Goal: Information Seeking & Learning: Learn about a topic

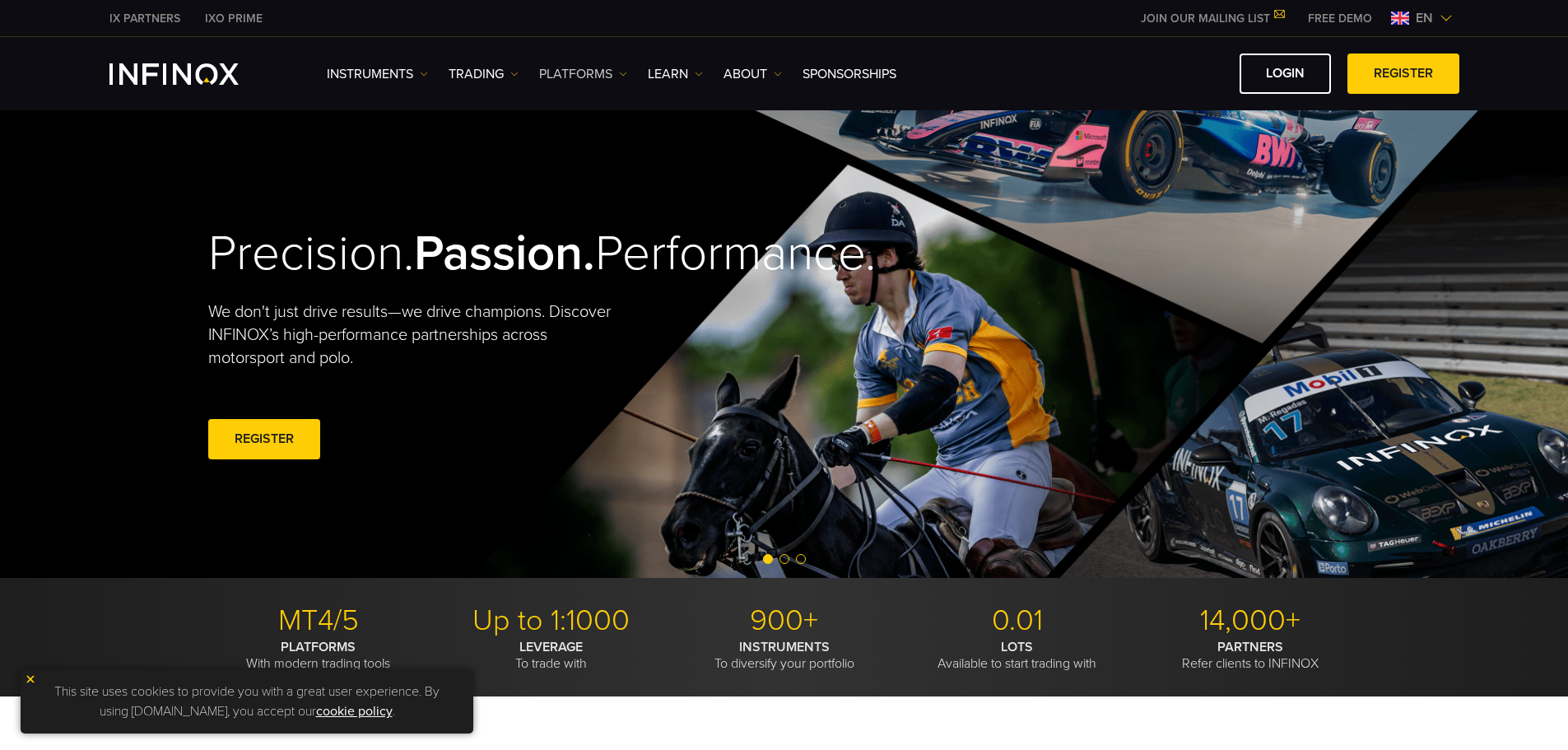
click at [613, 78] on link "PLATFORMS" at bounding box center [583, 74] width 88 height 20
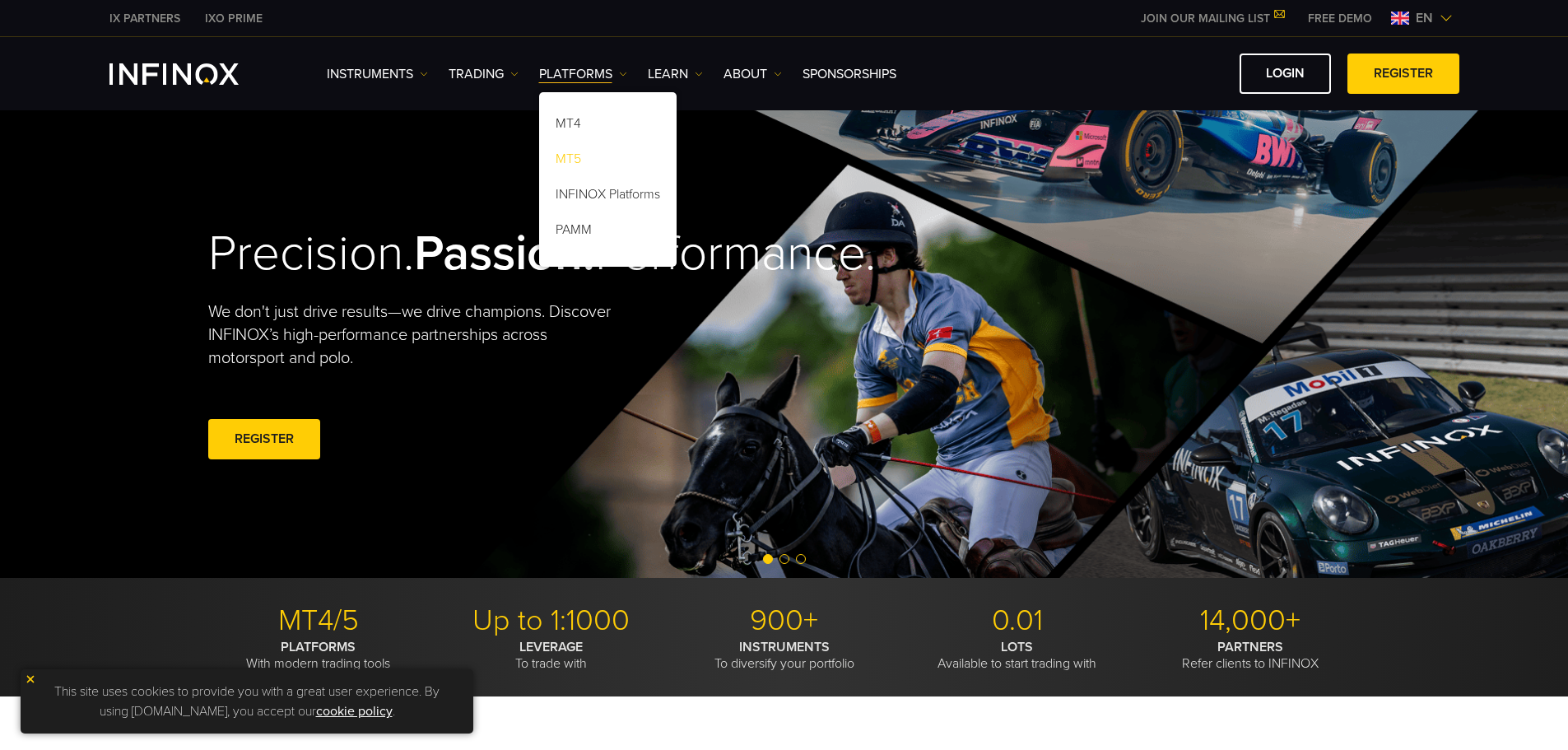
click at [576, 158] on link "MT5" at bounding box center [608, 162] width 138 height 36
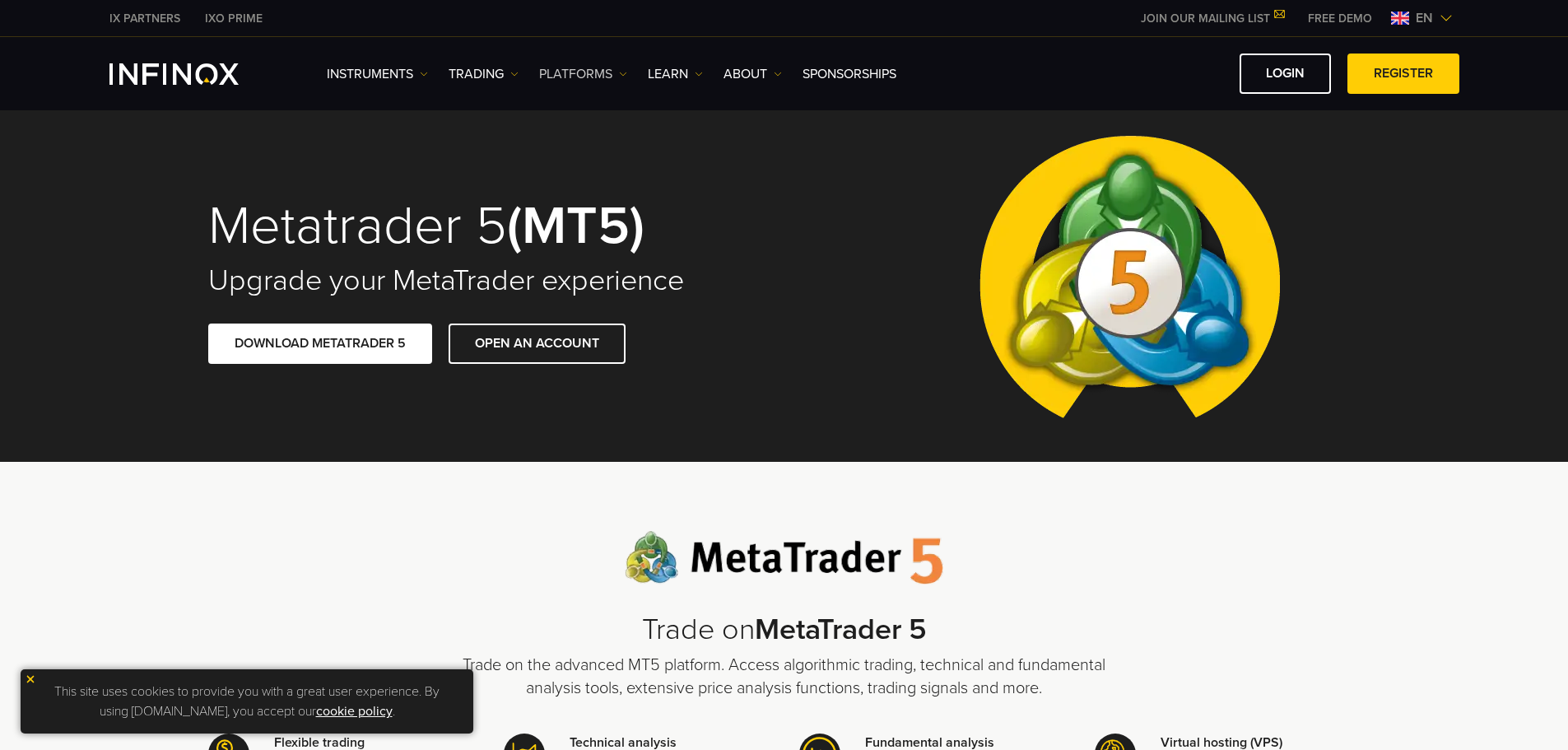
click at [569, 73] on link "PLATFORMS" at bounding box center [583, 74] width 88 height 20
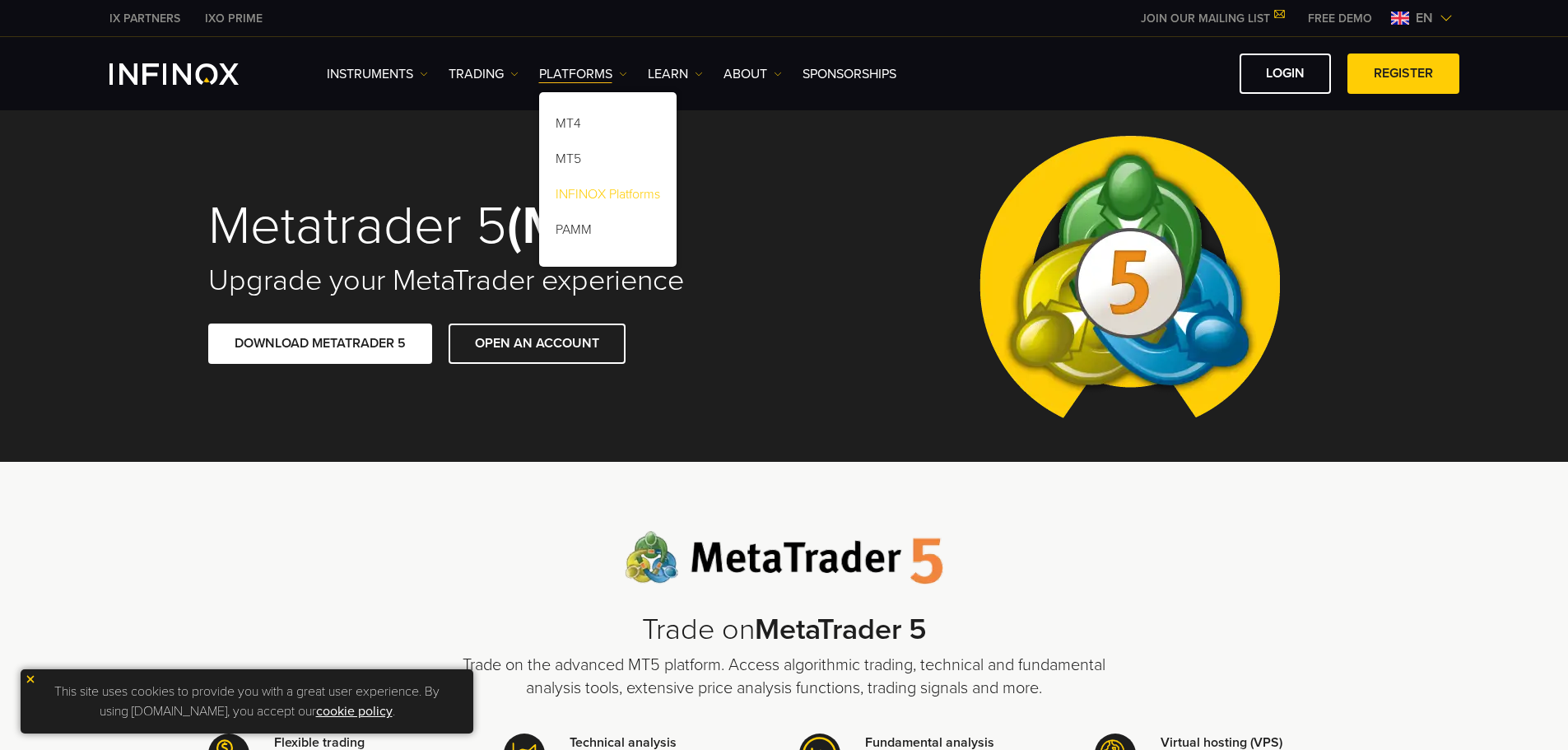
click at [601, 195] on link "INFINOX Platforms" at bounding box center [608, 197] width 138 height 36
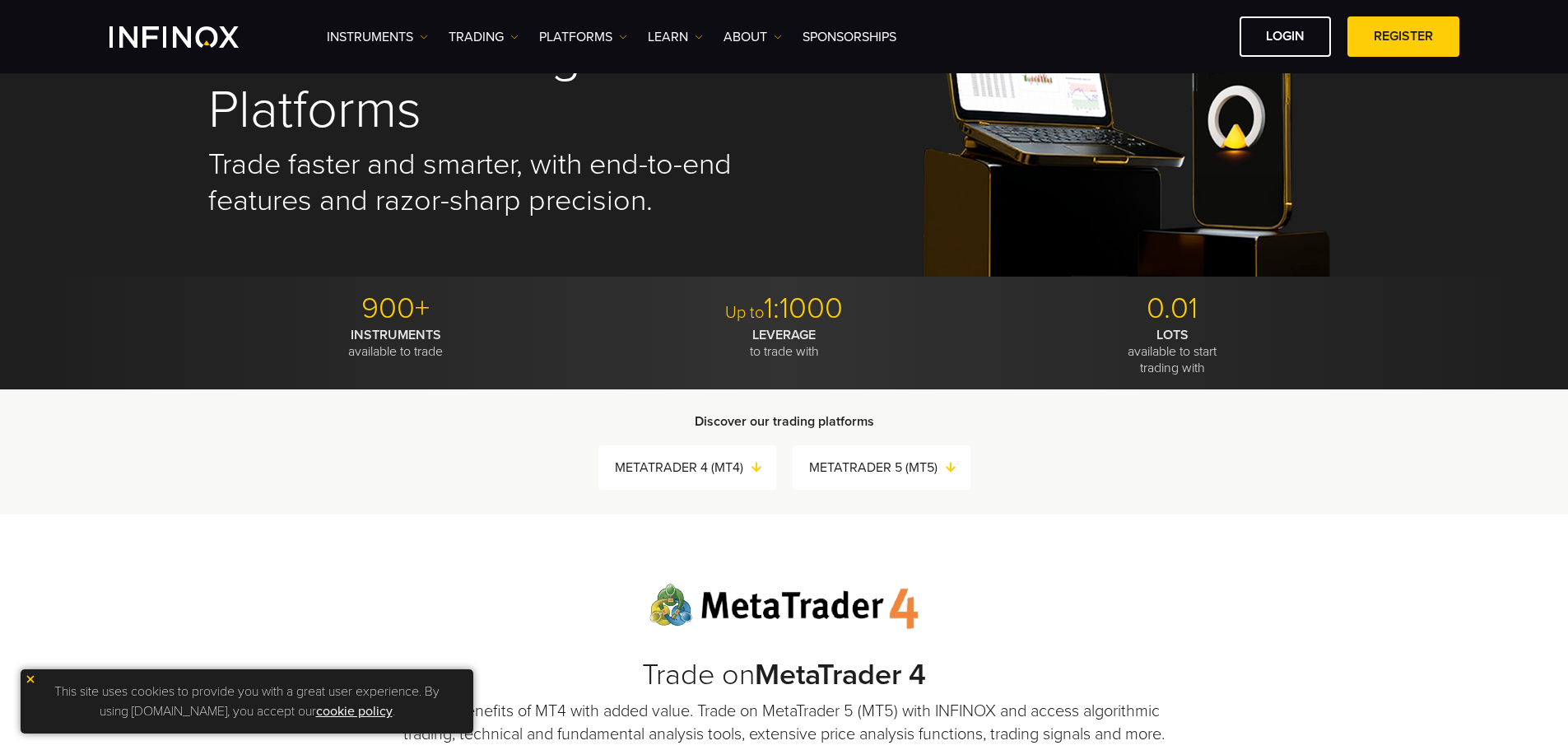
scroll to position [83, 0]
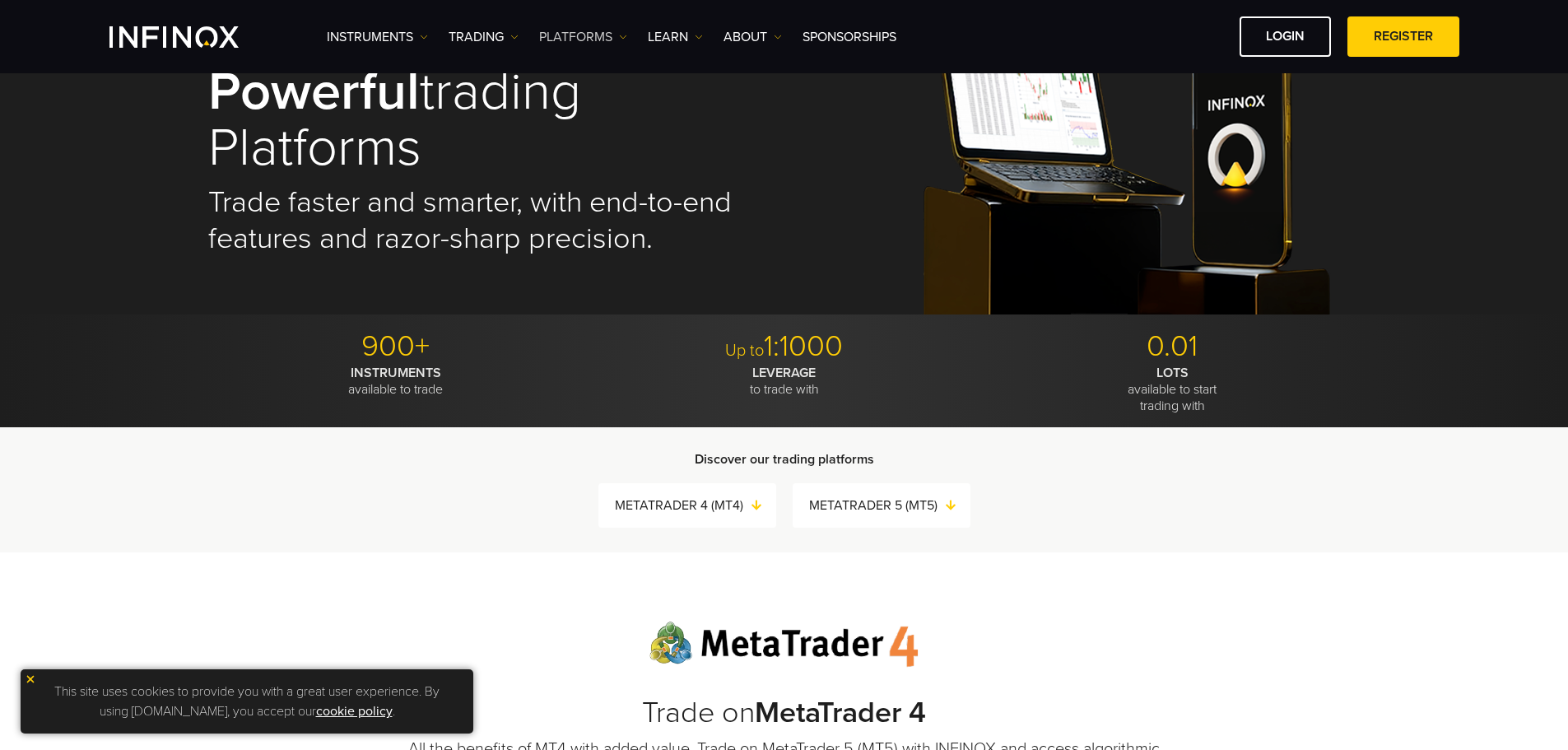
click at [621, 35] on img at bounding box center [623, 36] width 8 height 8
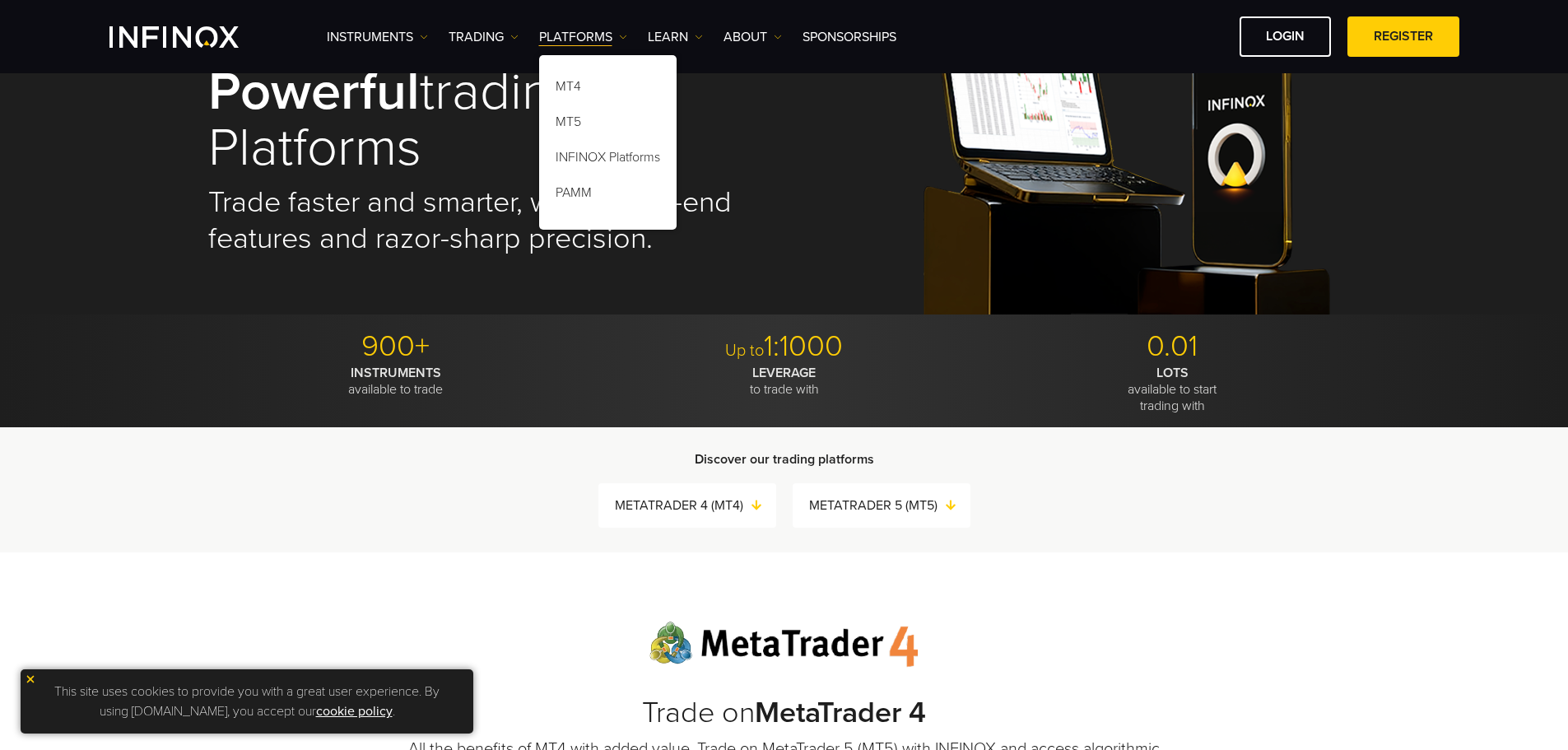
click at [442, 446] on div "Discover our trading platforms METATRADER 4 (MT4) METATRADER 5 (MT5) METATRADER…" at bounding box center [784, 490] width 1568 height 125
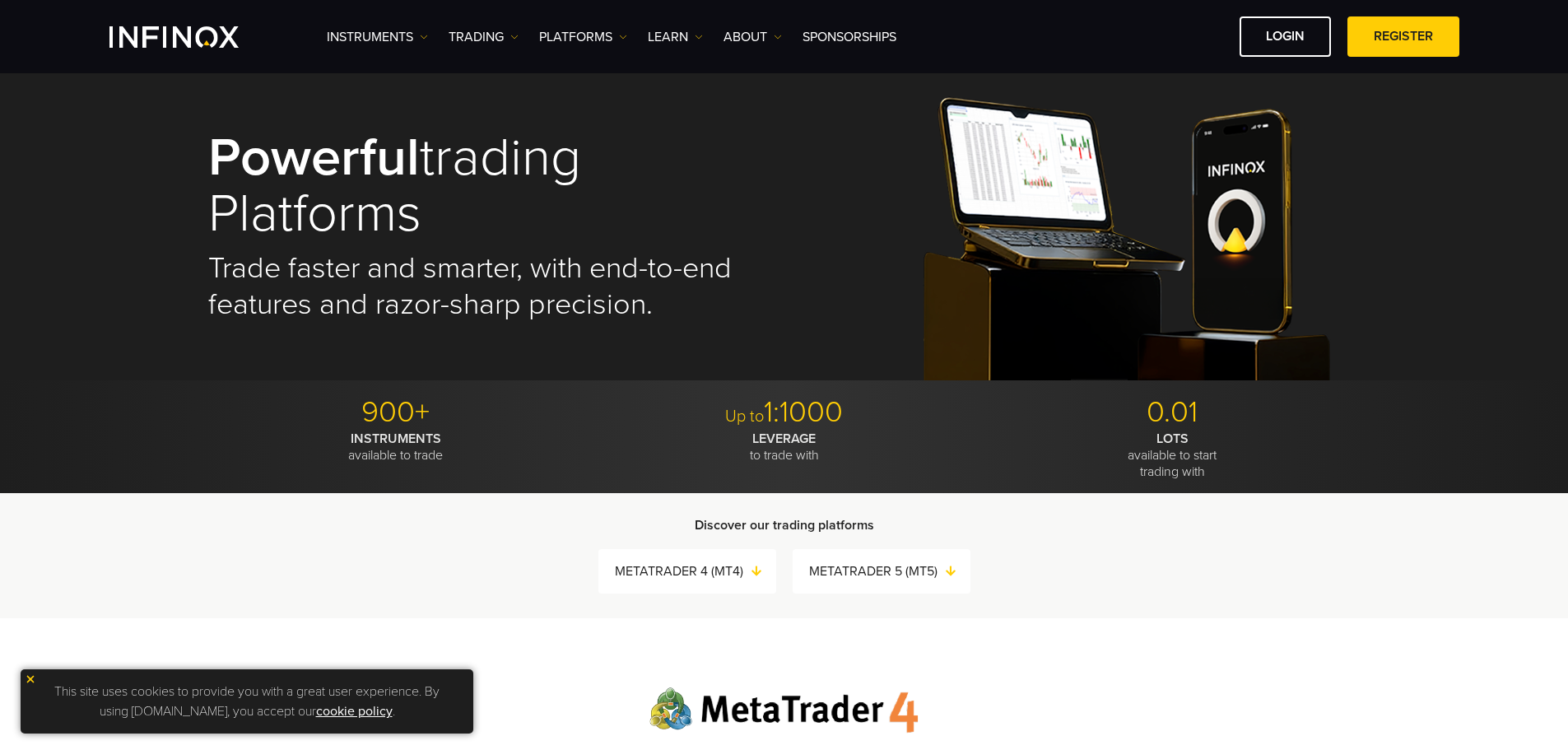
scroll to position [0, 0]
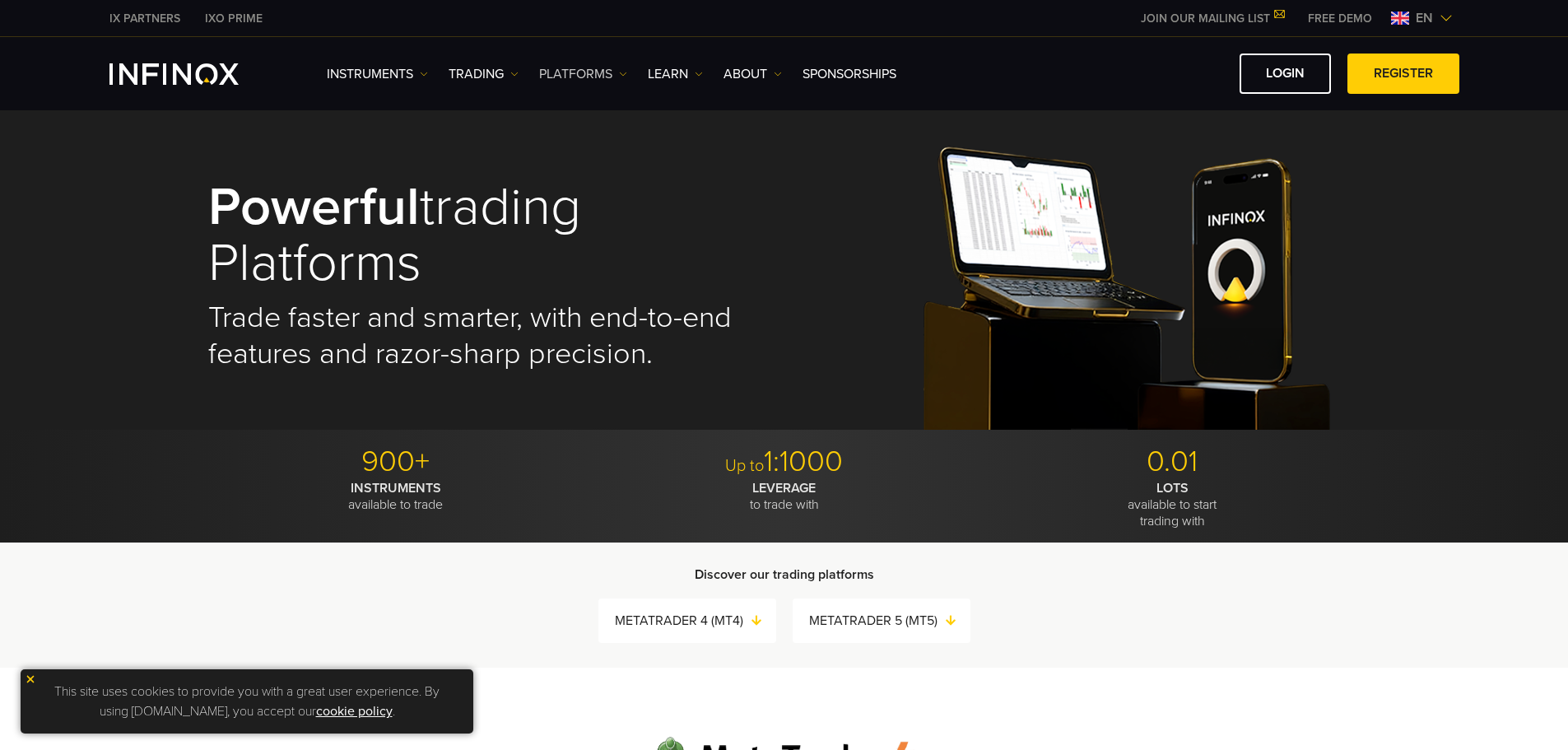
click at [601, 72] on link "PLATFORMS" at bounding box center [583, 74] width 88 height 20
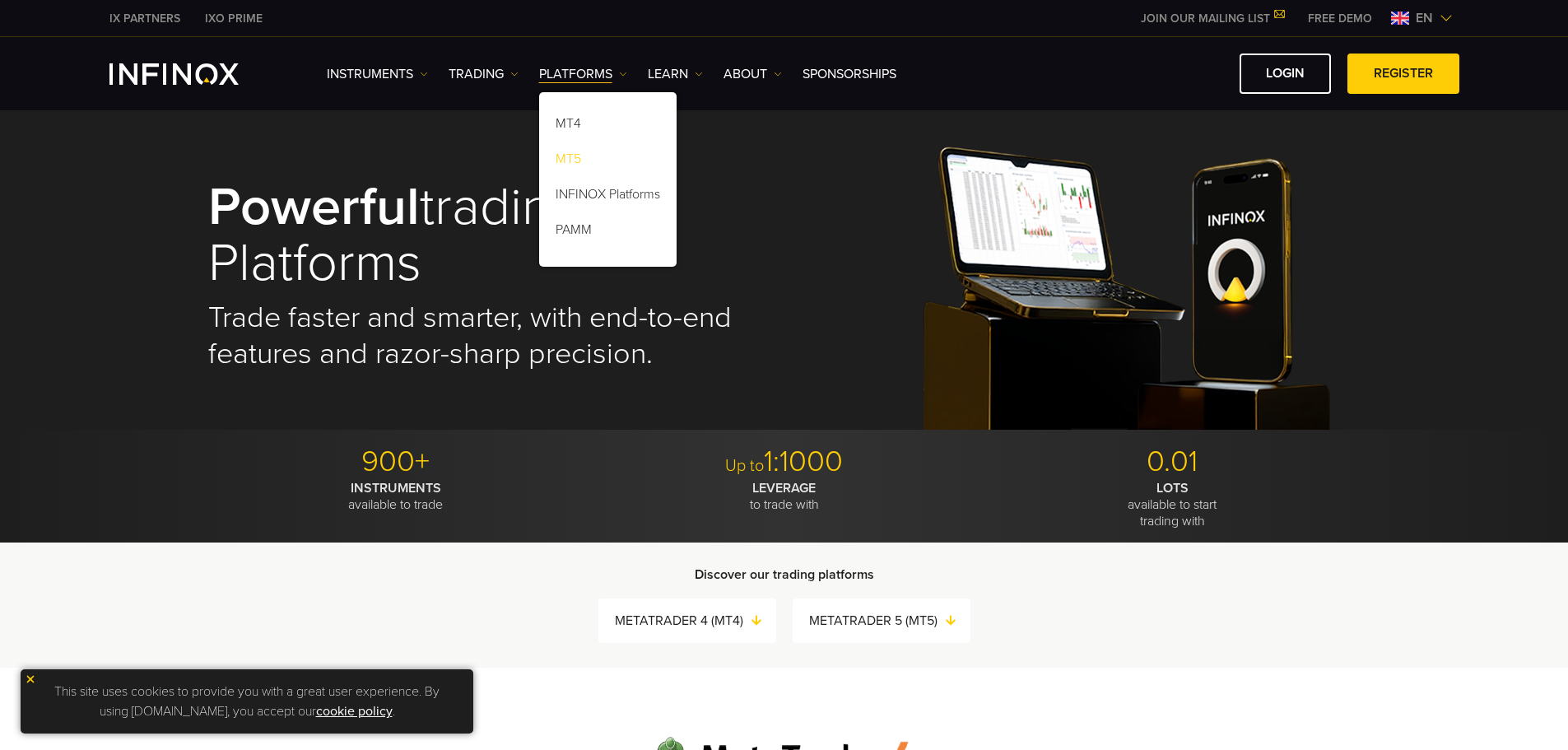
click at [570, 164] on link "MT5" at bounding box center [608, 162] width 138 height 36
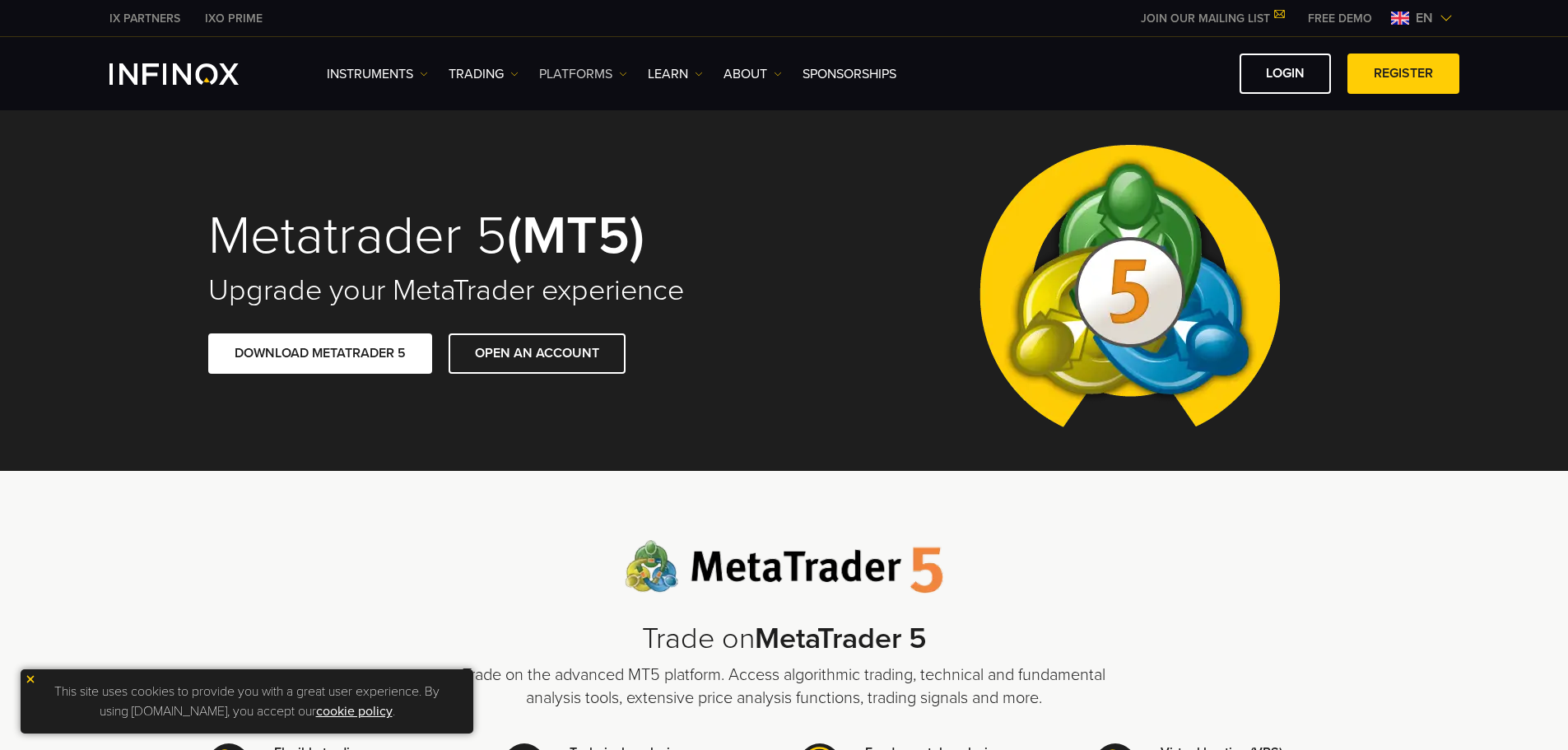
click at [573, 77] on link "PLATFORMS" at bounding box center [583, 74] width 88 height 20
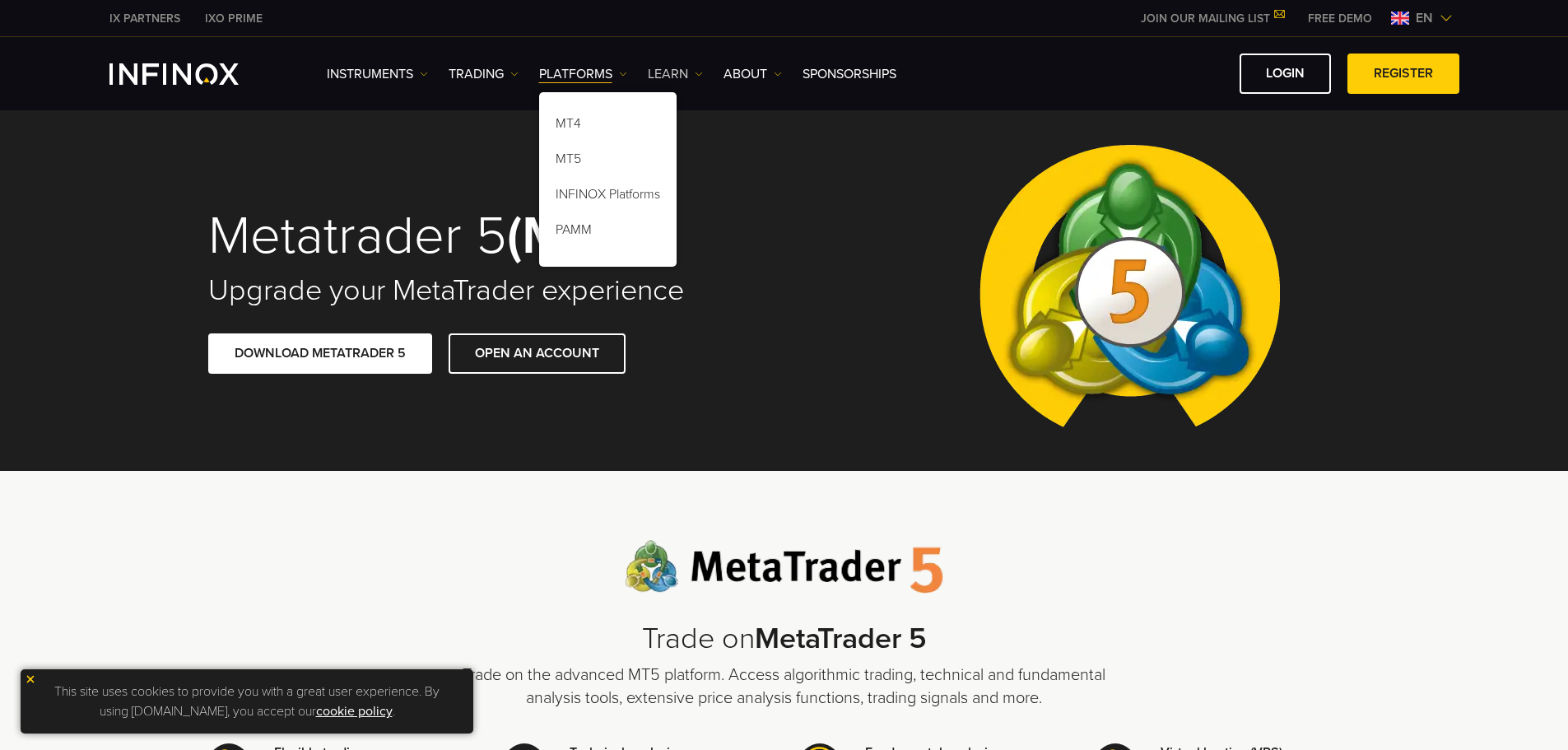
click at [660, 73] on link "Learn" at bounding box center [675, 74] width 55 height 20
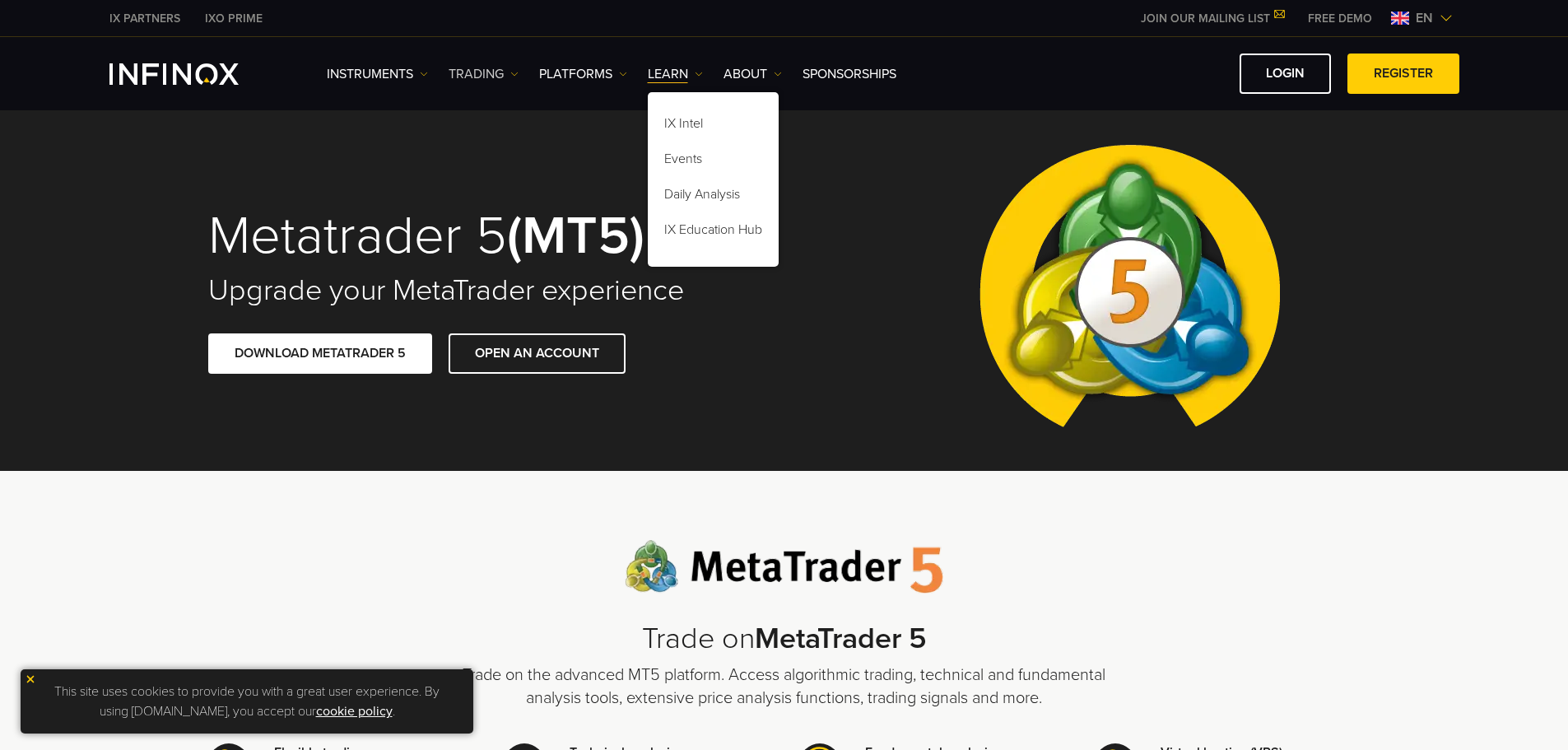
click at [514, 82] on link "TRADING" at bounding box center [483, 74] width 70 height 20
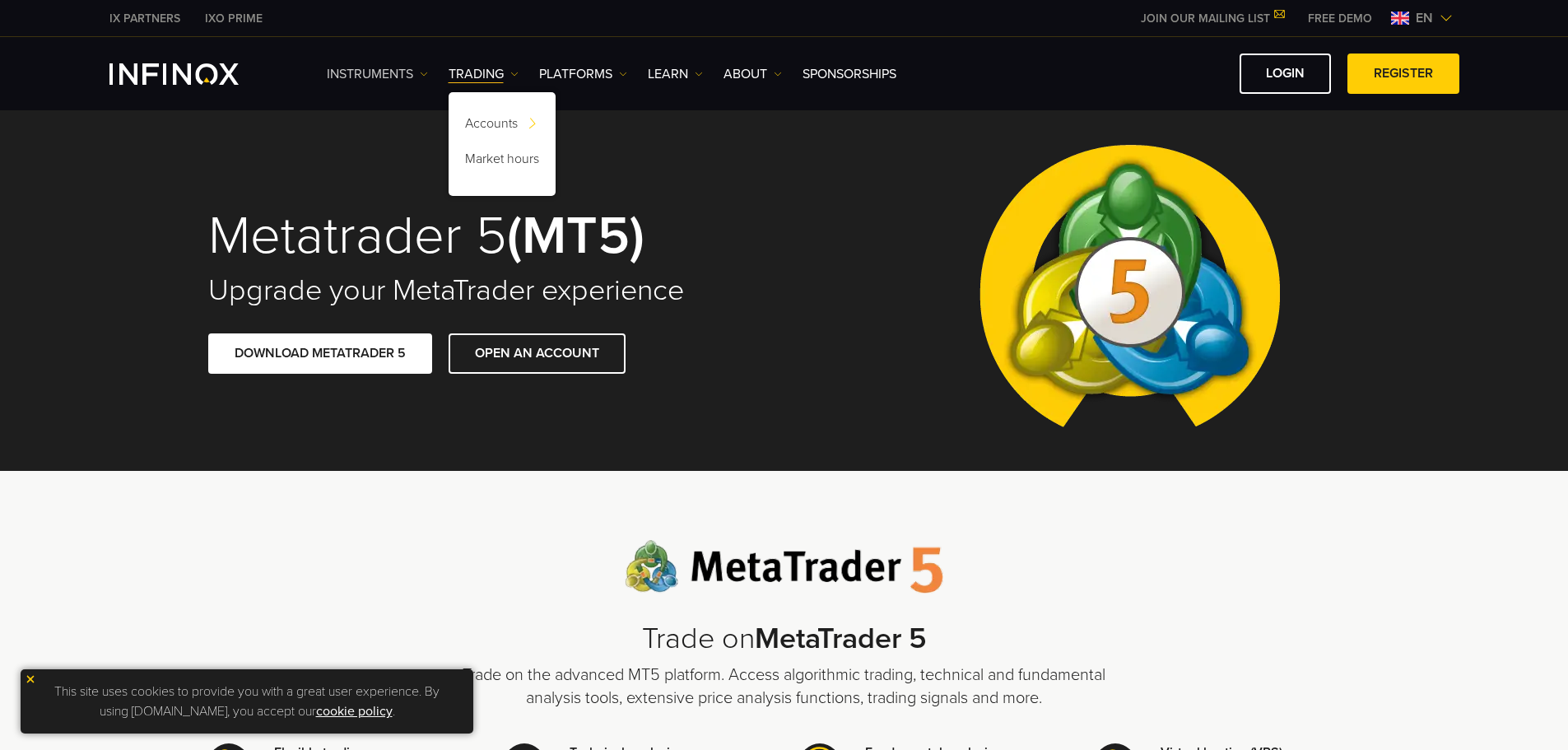
click at [400, 78] on link "Instruments" at bounding box center [378, 74] width 101 height 20
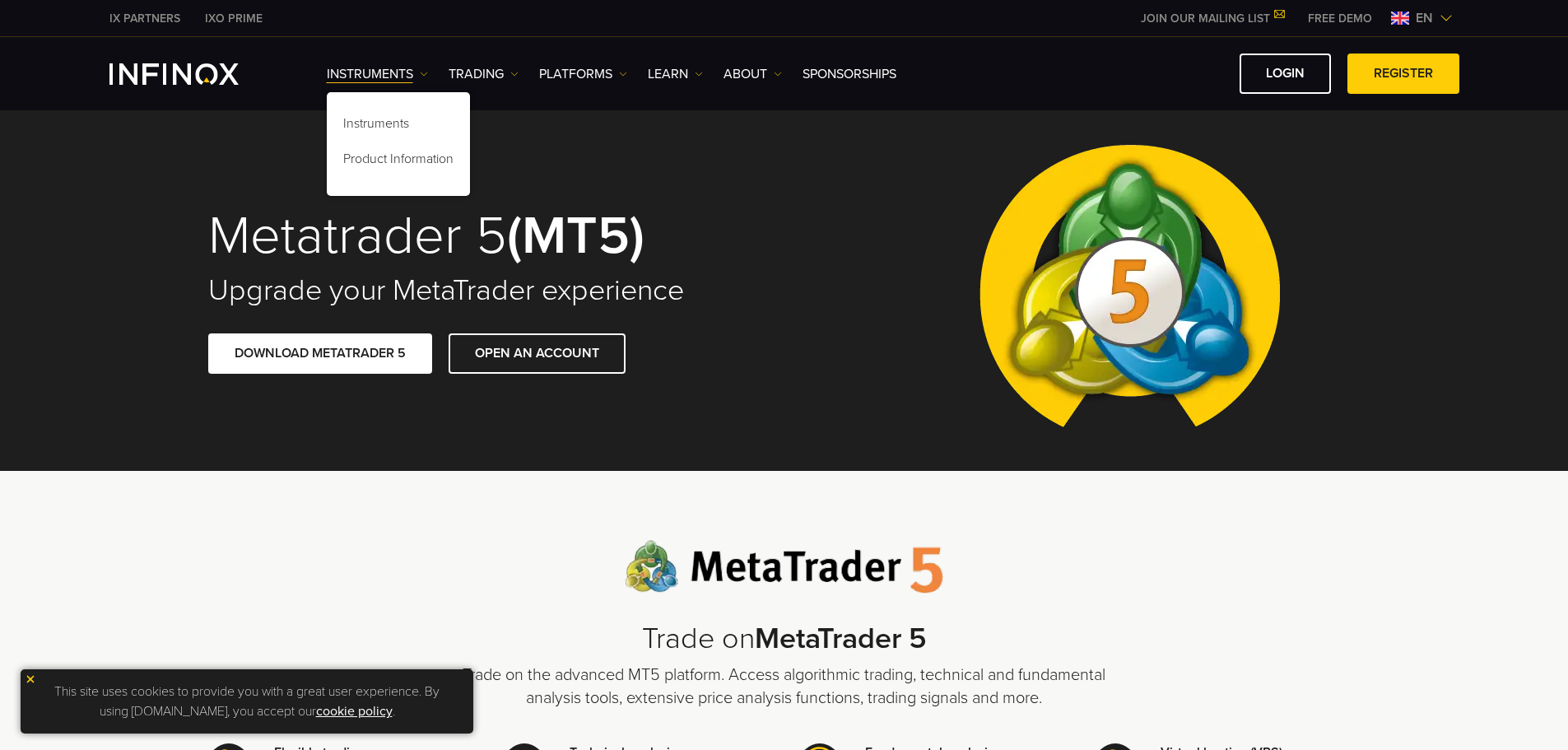
click at [625, 84] on div "Instruments Instruments Product Information TRADING Accounts" at bounding box center [893, 73] width 1133 height 40
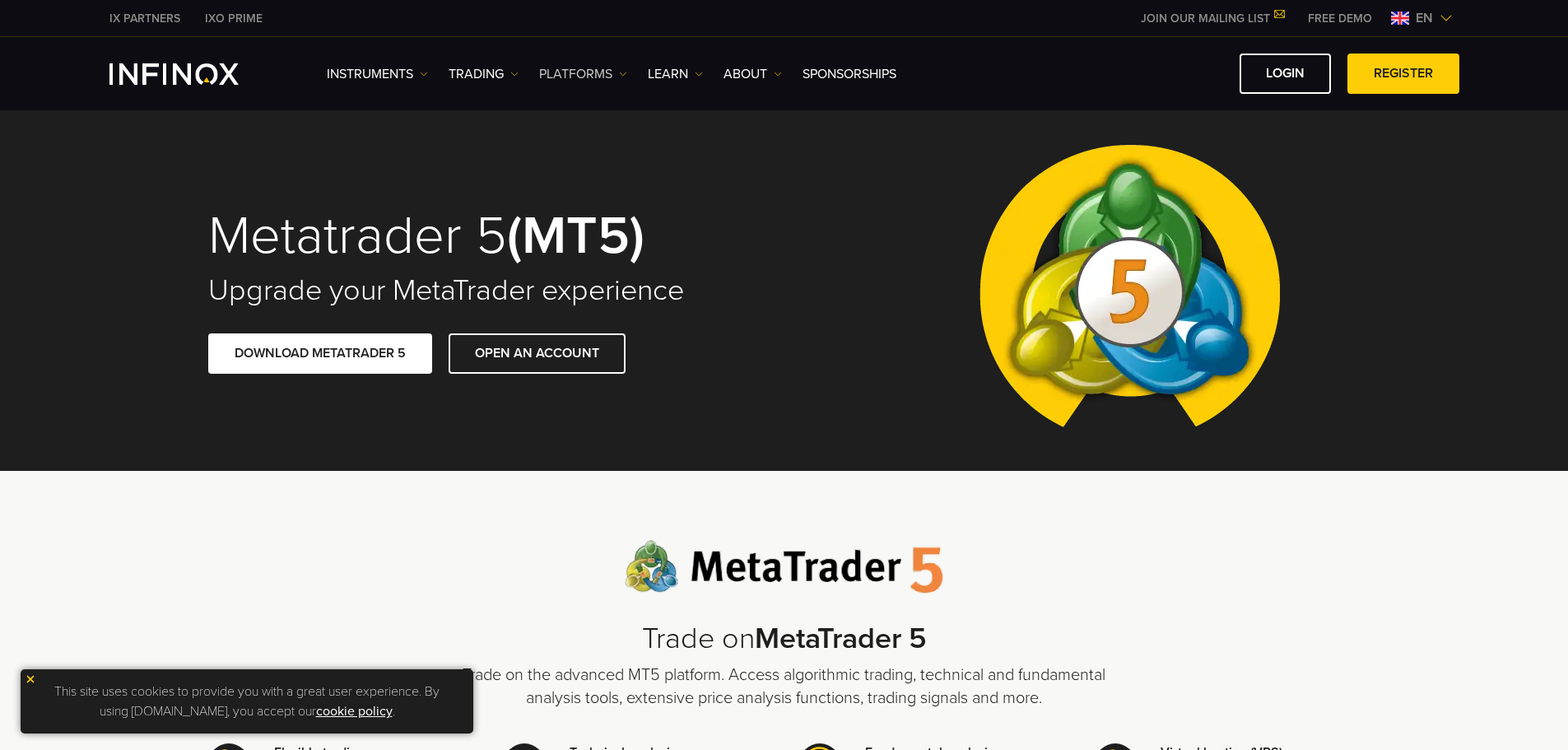
click at [612, 68] on link "PLATFORMS" at bounding box center [583, 74] width 88 height 20
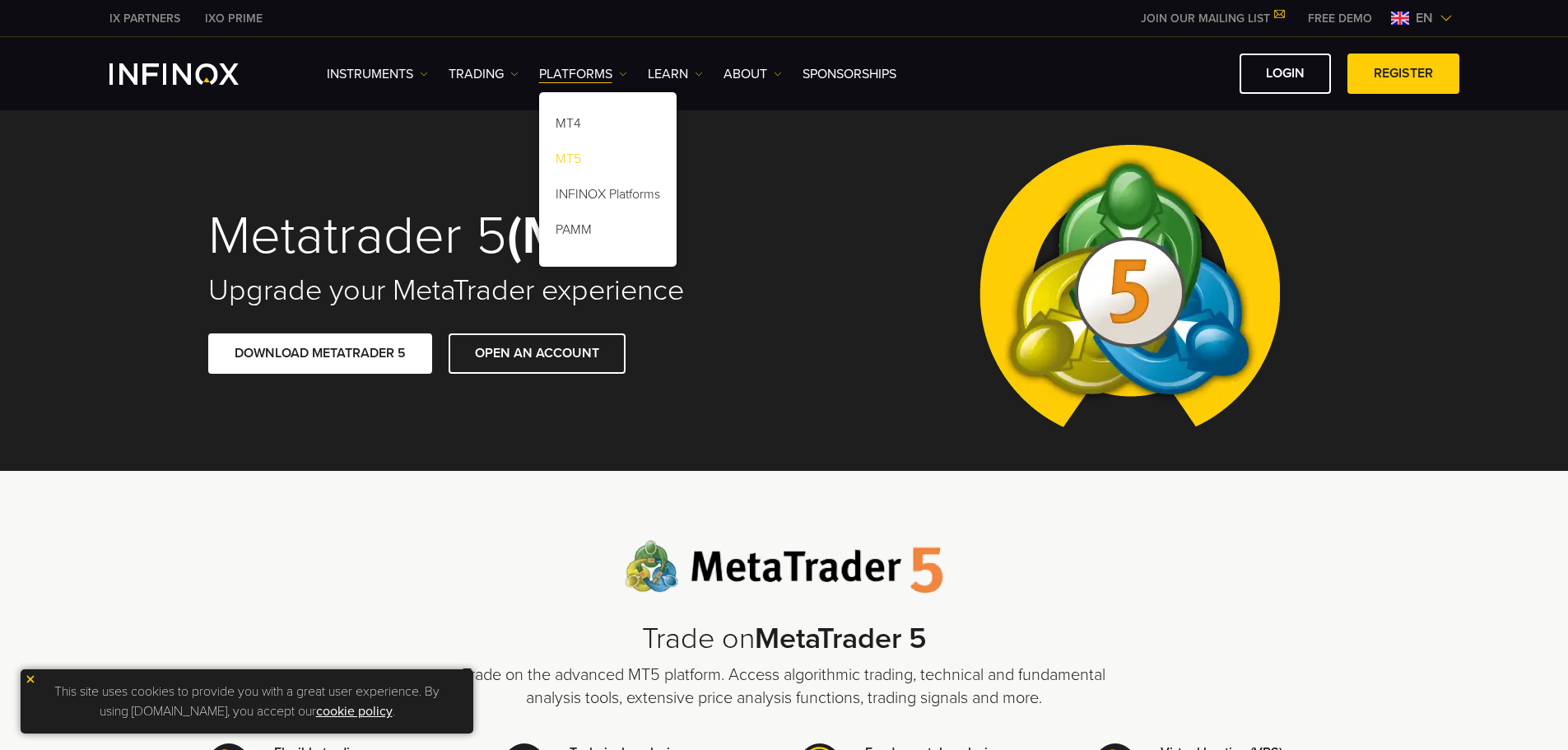
click at [583, 157] on link "MT5" at bounding box center [608, 162] width 138 height 36
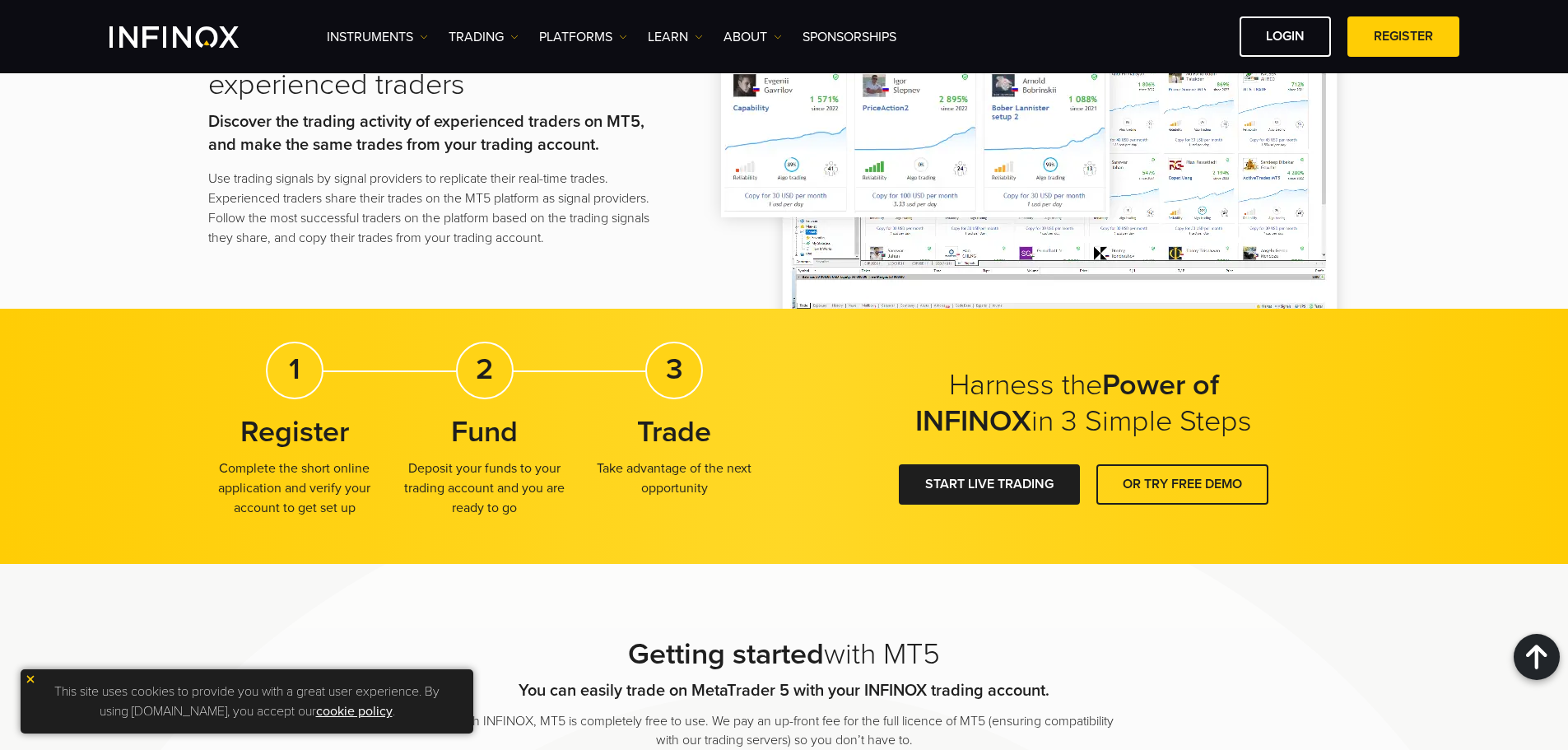
scroll to position [2881, 0]
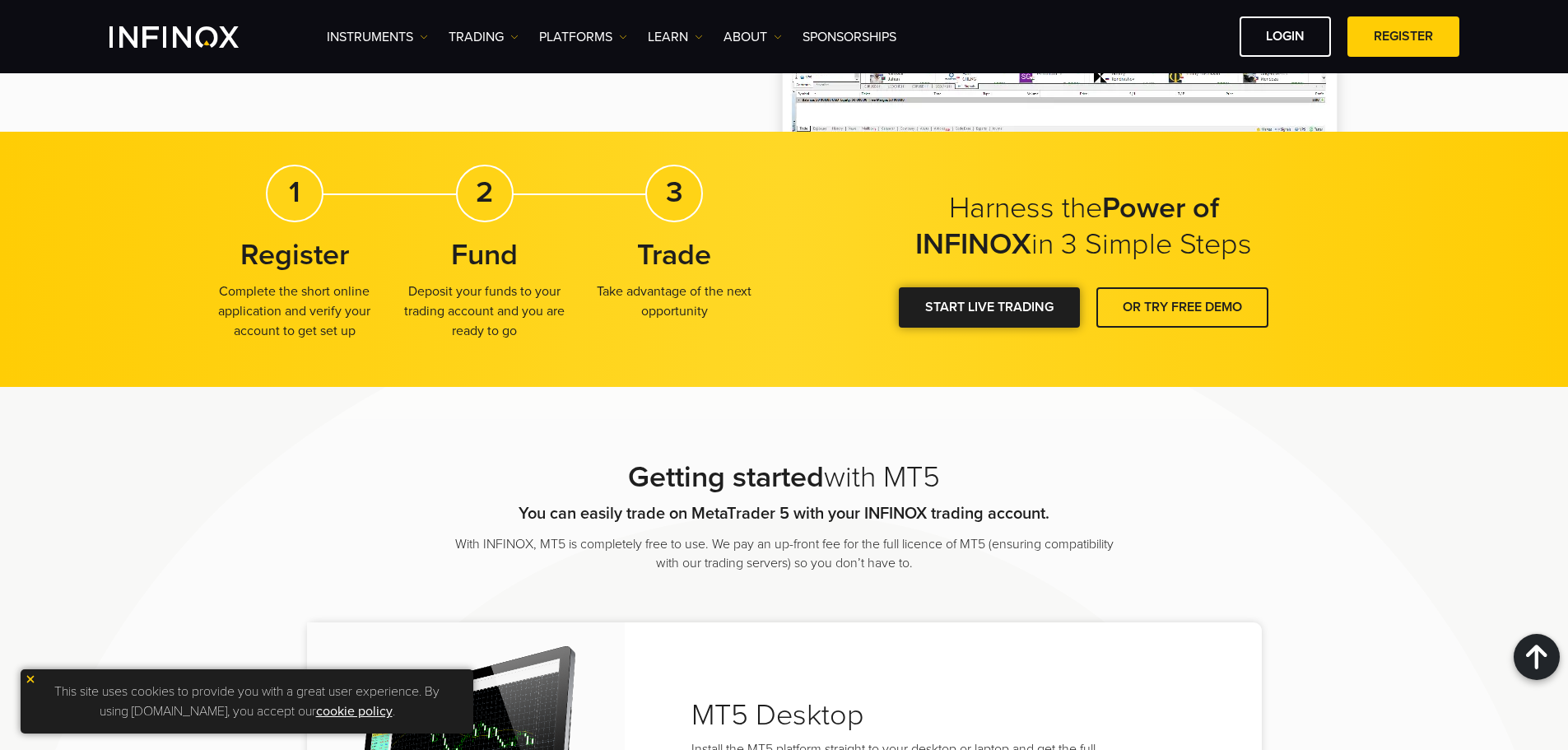
click at [967, 314] on link "START LIVE TRADING" at bounding box center [990, 307] width 181 height 40
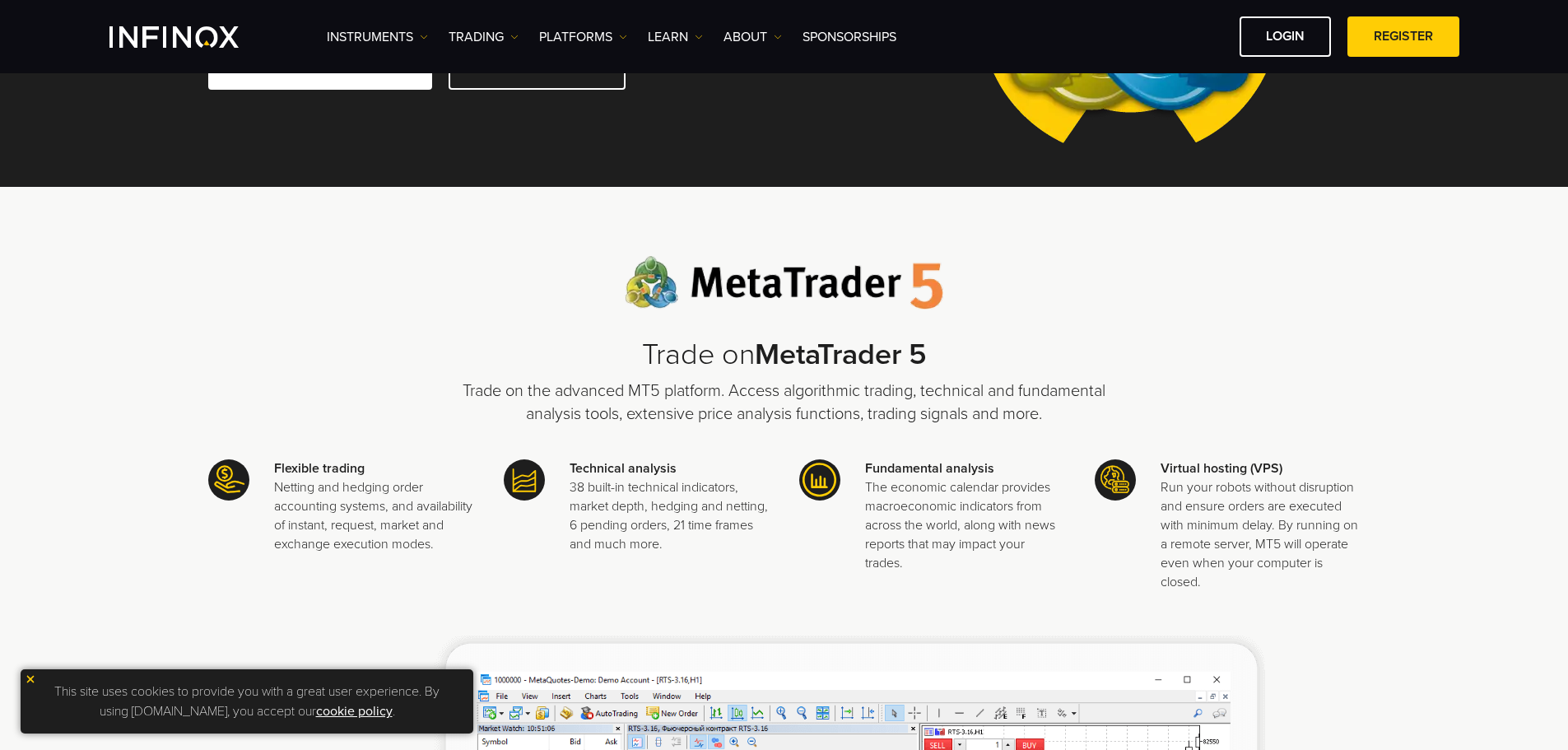
scroll to position [0, 0]
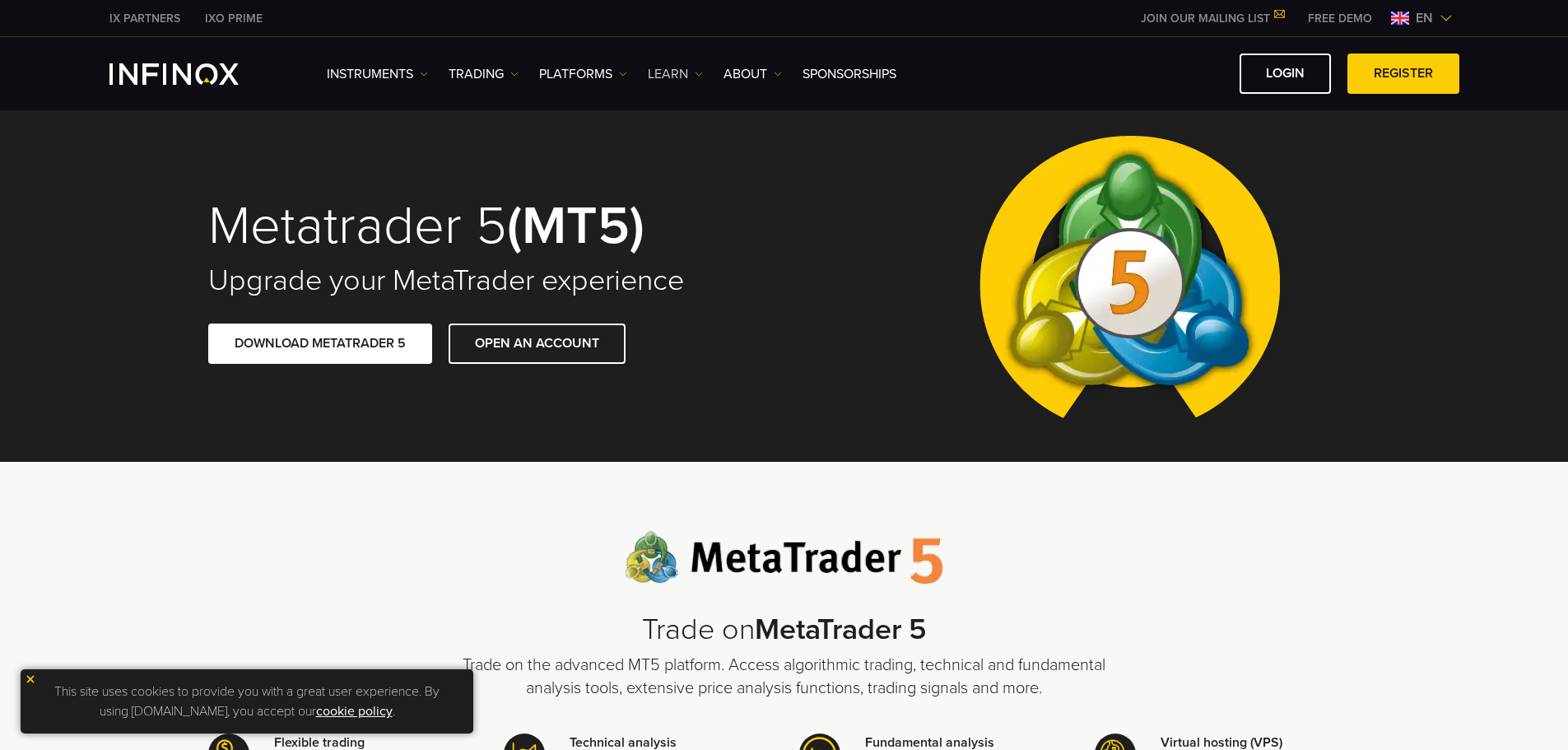
click at [676, 71] on link "Learn" at bounding box center [675, 74] width 55 height 20
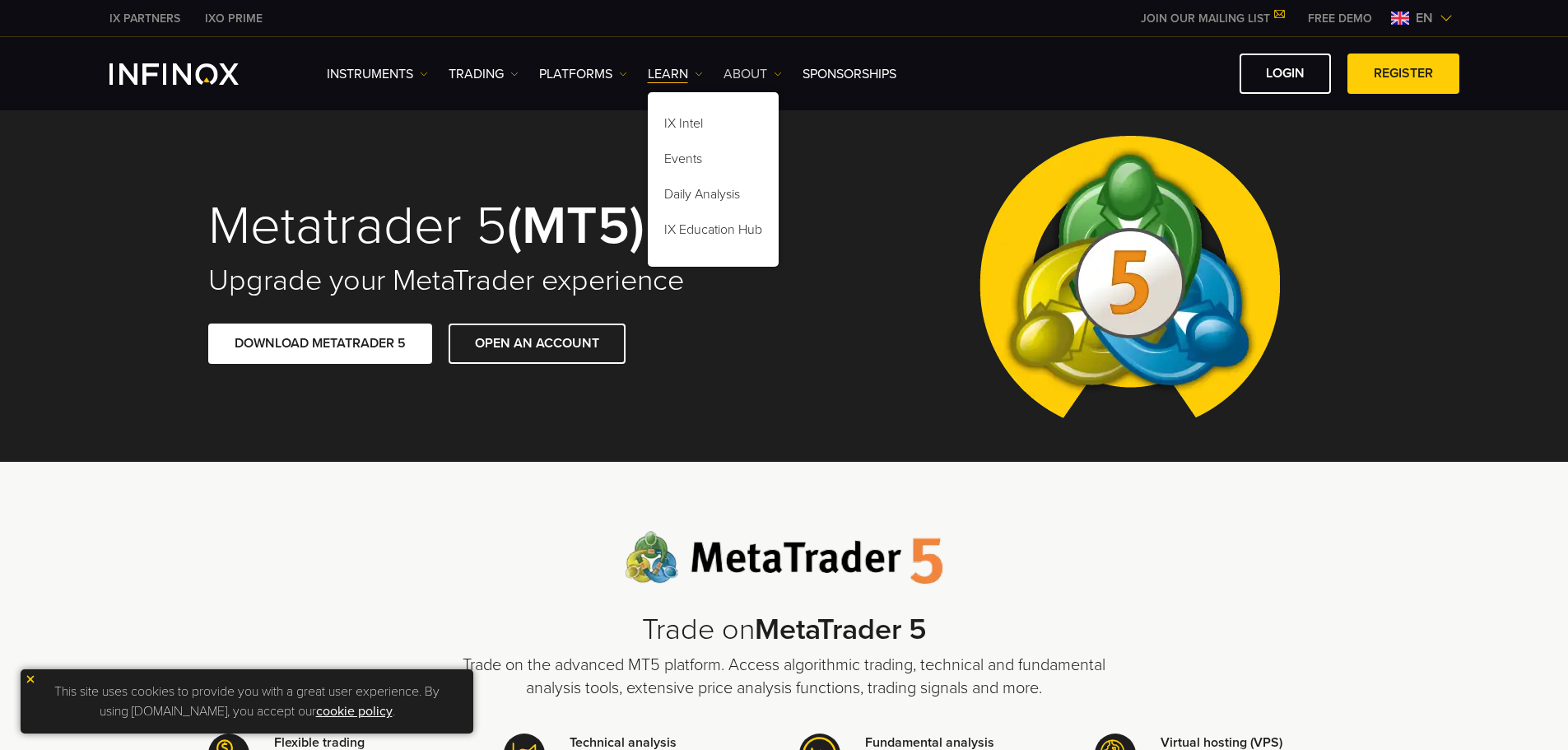
click at [767, 69] on link "ABOUT" at bounding box center [752, 74] width 59 height 20
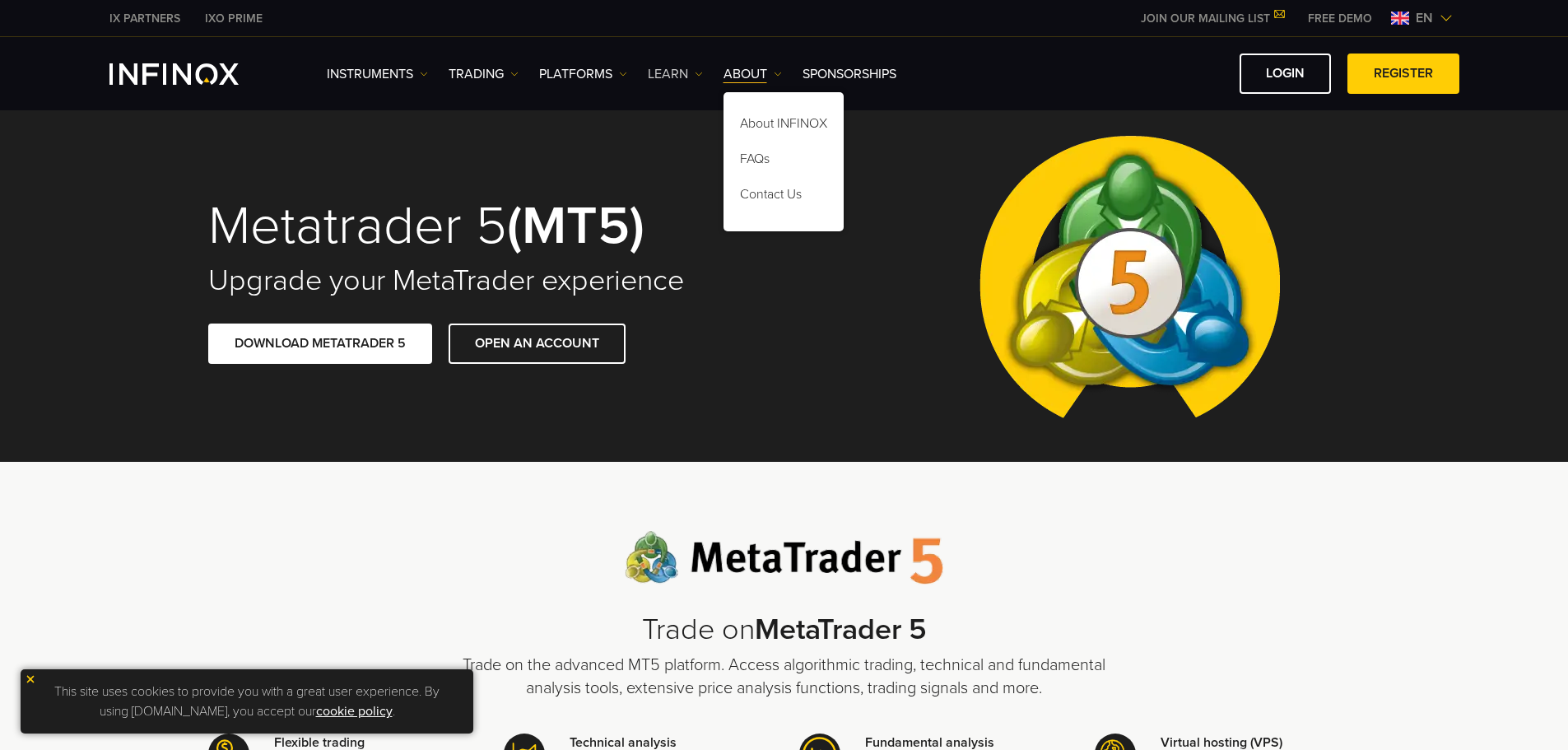
click at [673, 76] on link "Learn" at bounding box center [675, 74] width 55 height 20
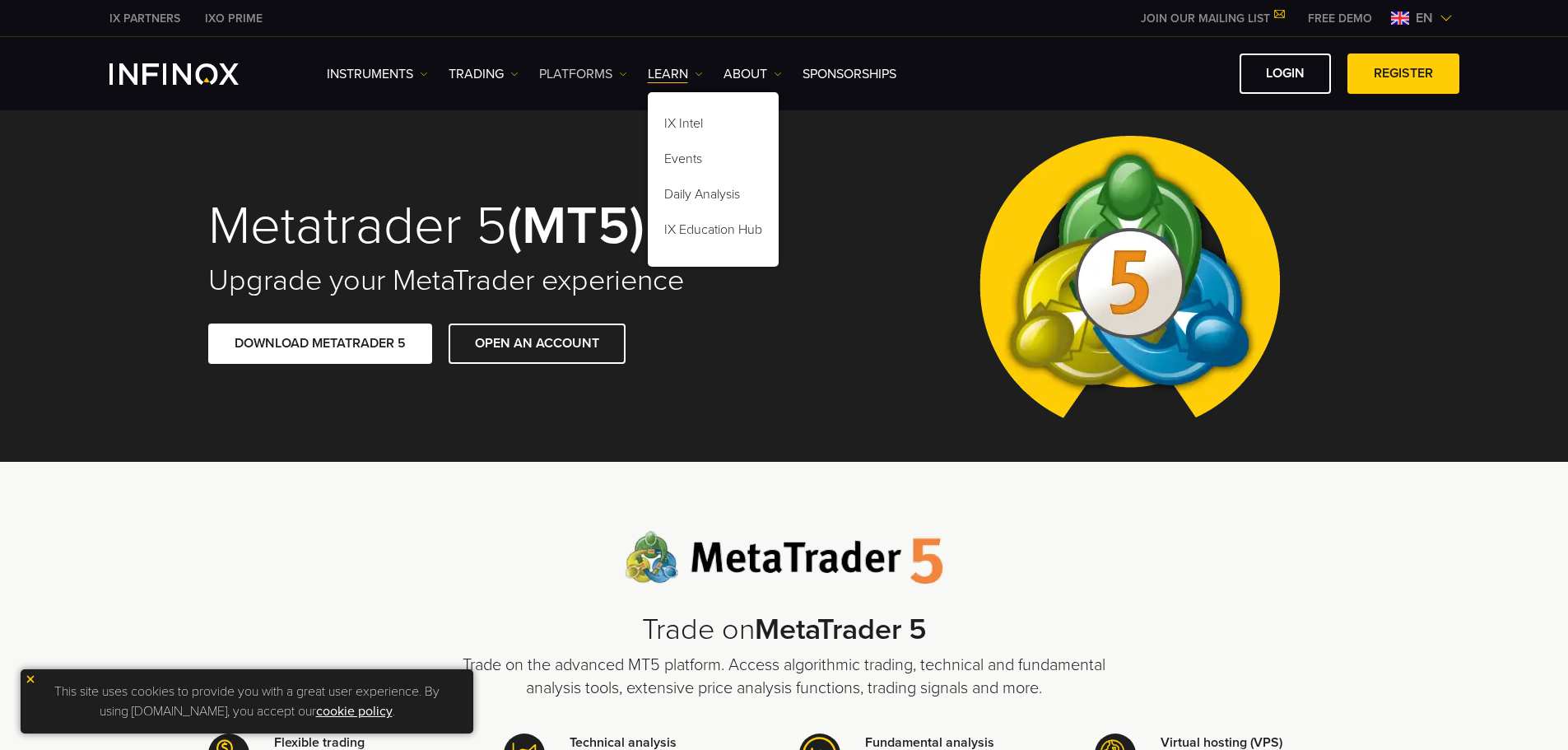
click at [617, 78] on link "PLATFORMS" at bounding box center [583, 74] width 88 height 20
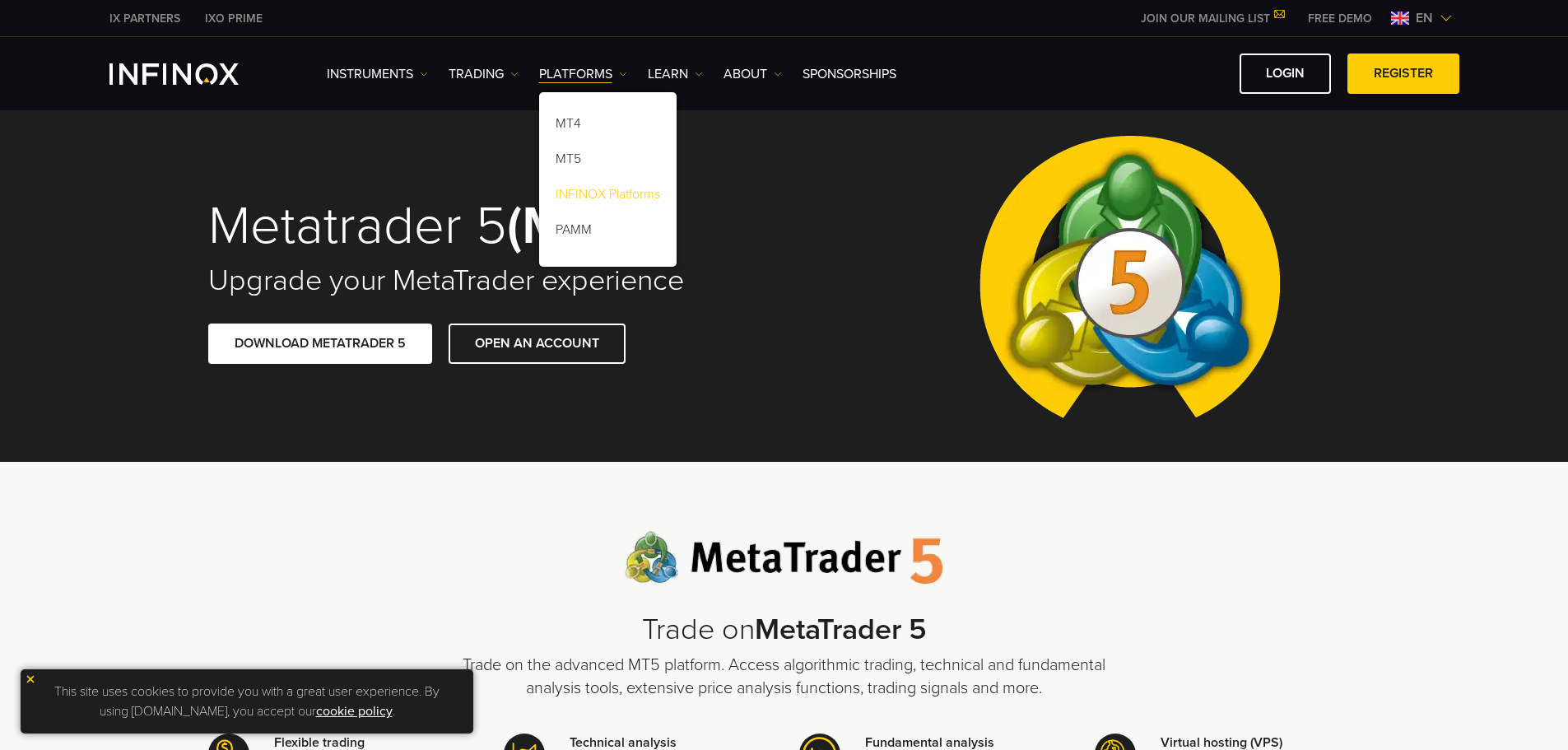
click at [587, 196] on link "INFINOX Platforms" at bounding box center [608, 197] width 138 height 36
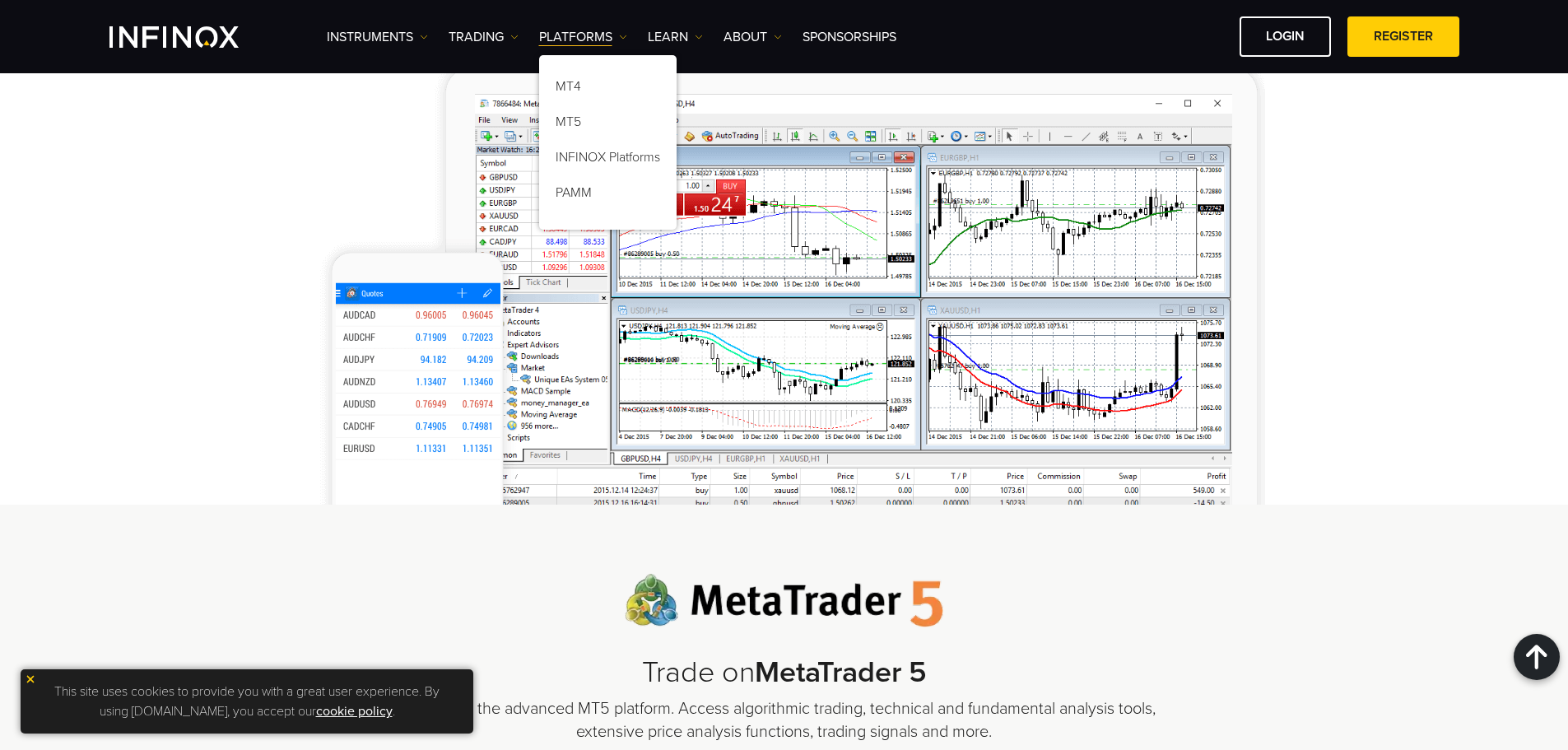
click at [730, 384] on img at bounding box center [784, 282] width 962 height 445
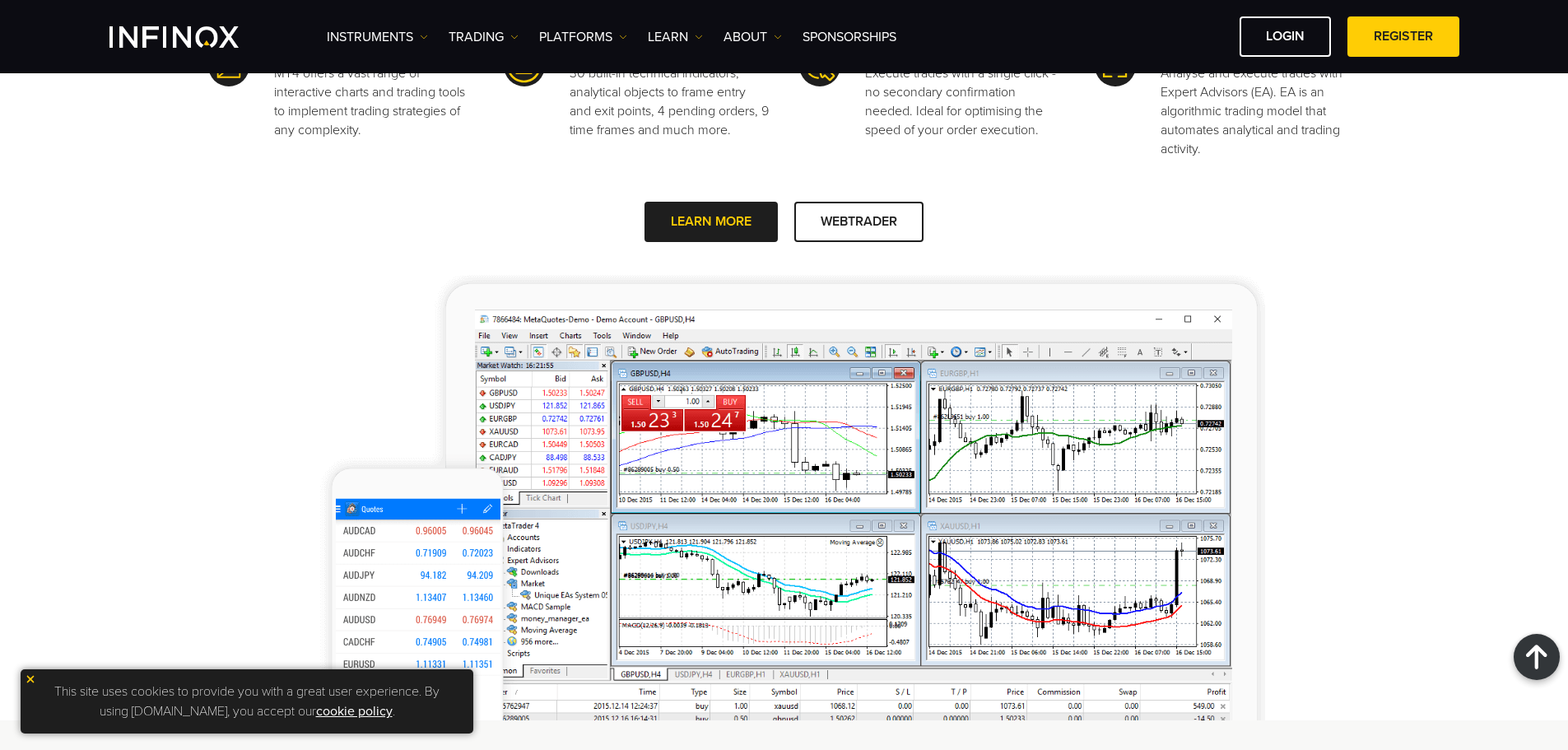
scroll to position [658, 0]
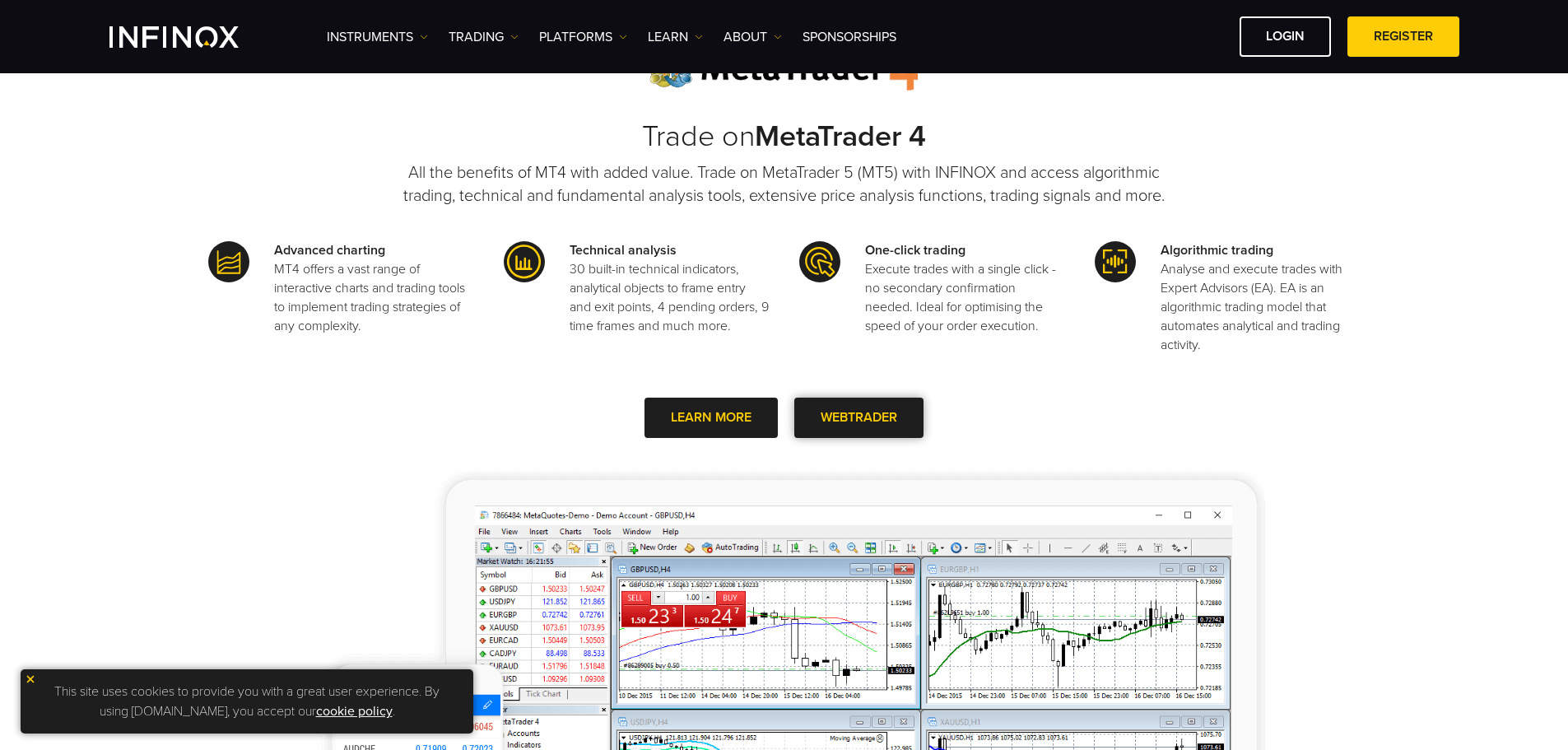
click at [855, 425] on link "WEBTRADER" at bounding box center [858, 417] width 129 height 40
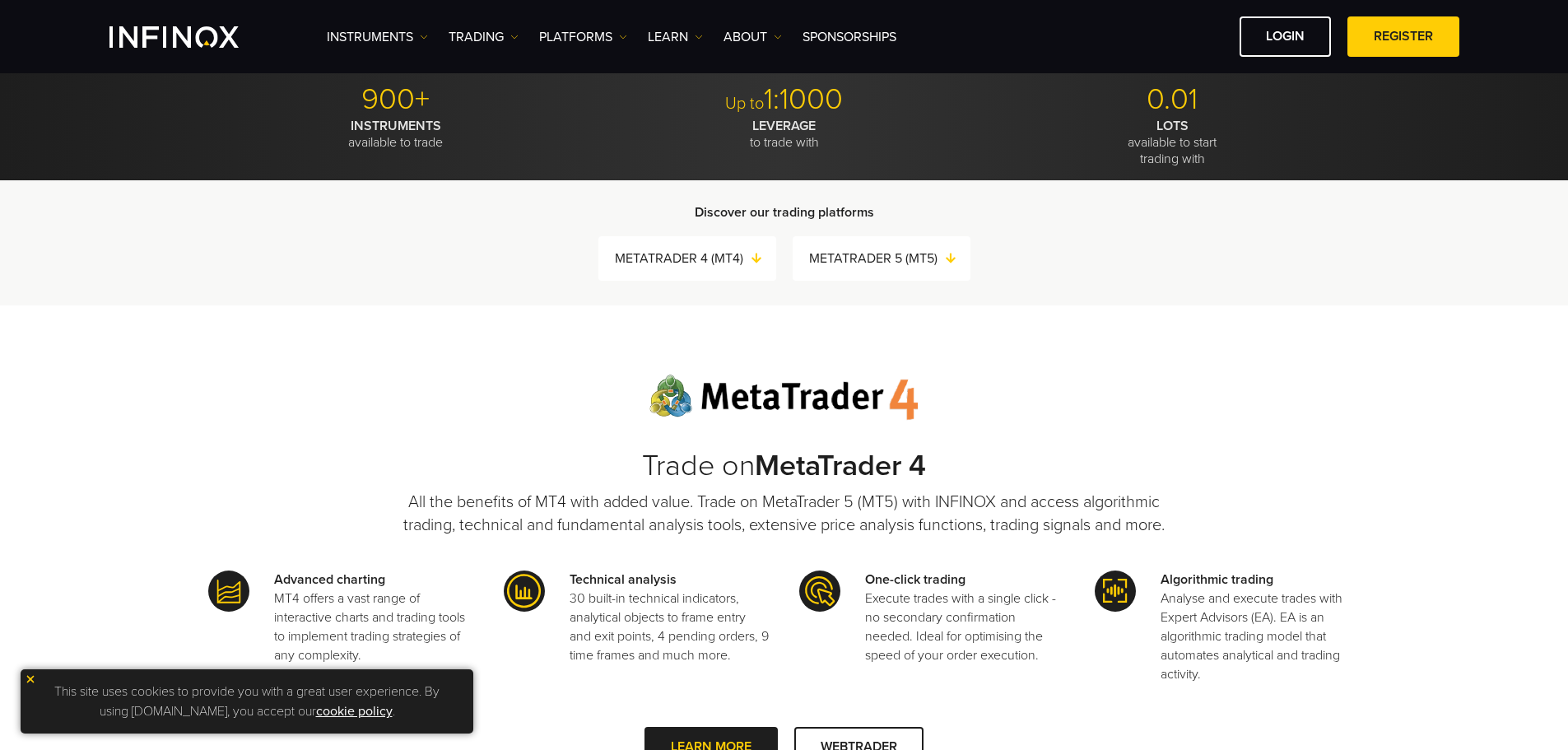
scroll to position [0, 0]
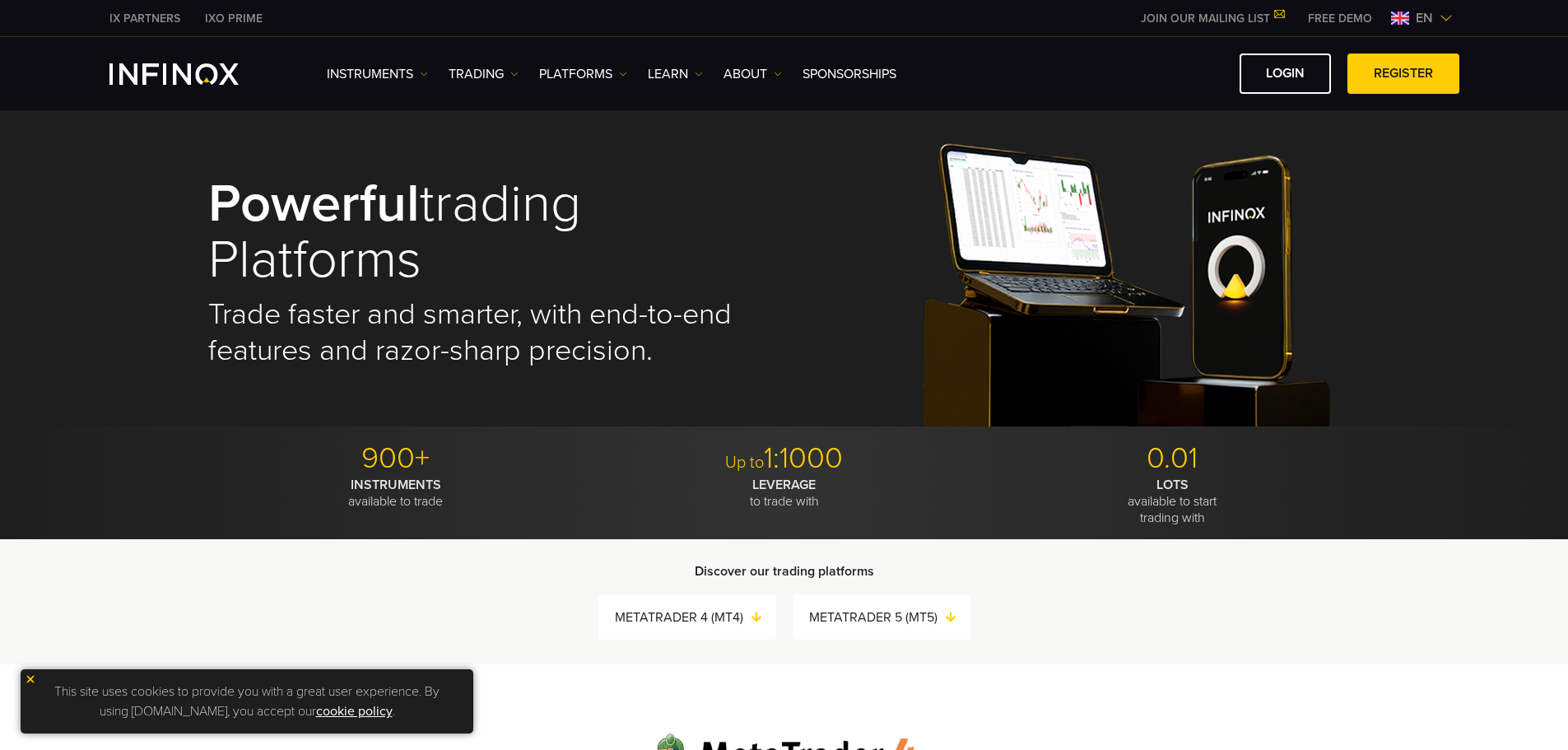
click at [163, 68] on img "INFINOX Logo" at bounding box center [173, 74] width 129 height 21
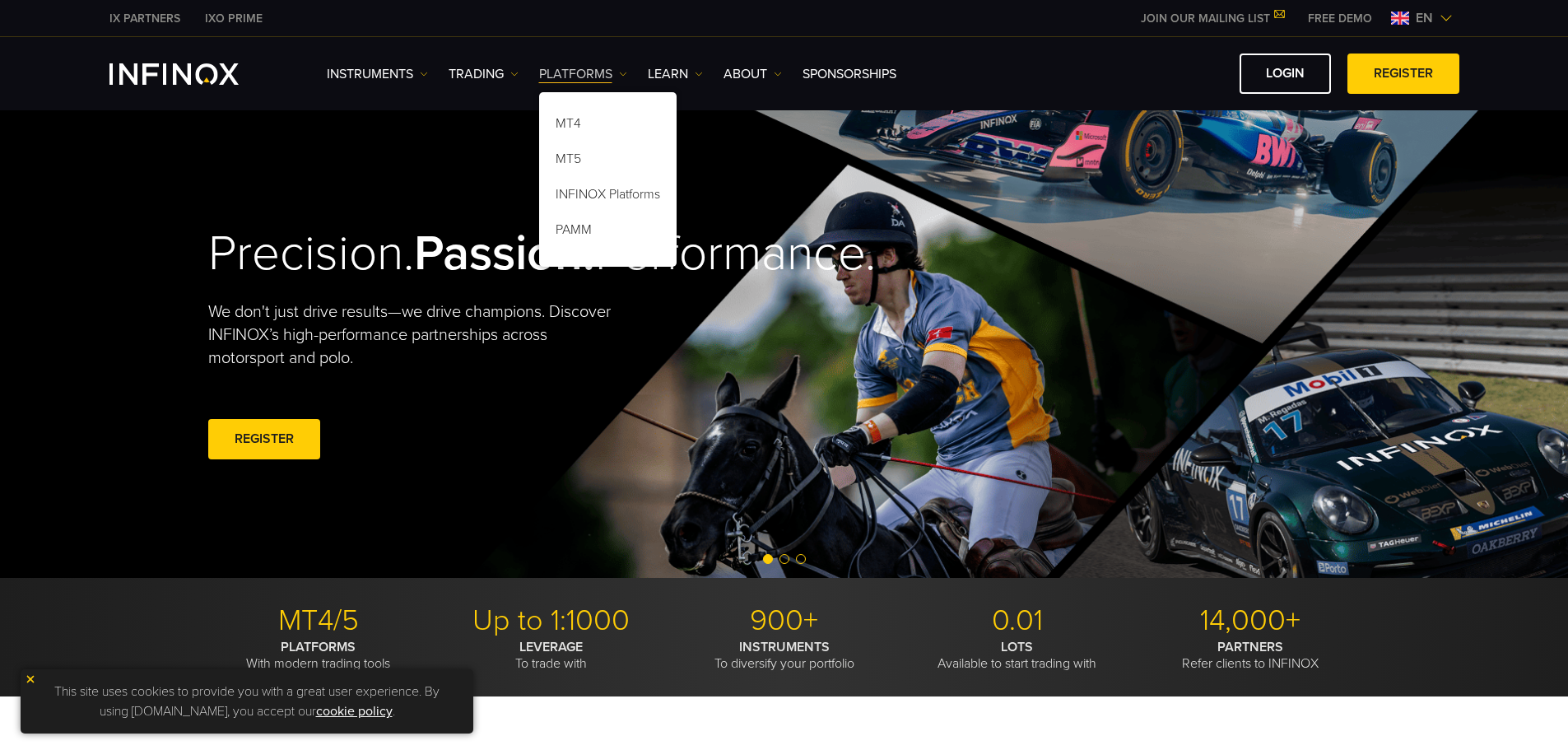
click at [625, 75] on img at bounding box center [623, 74] width 8 height 8
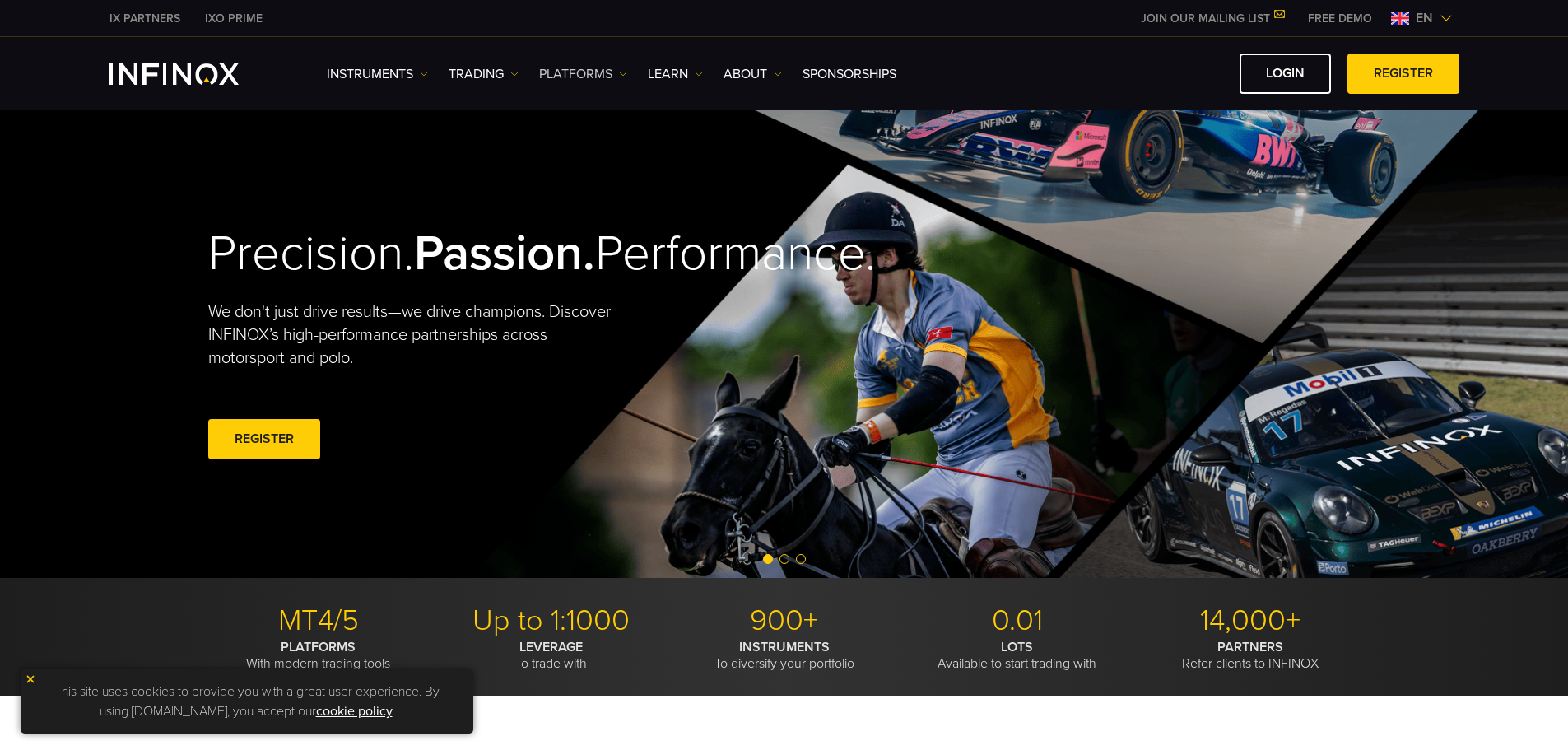
click at [625, 75] on img at bounding box center [623, 74] width 8 height 8
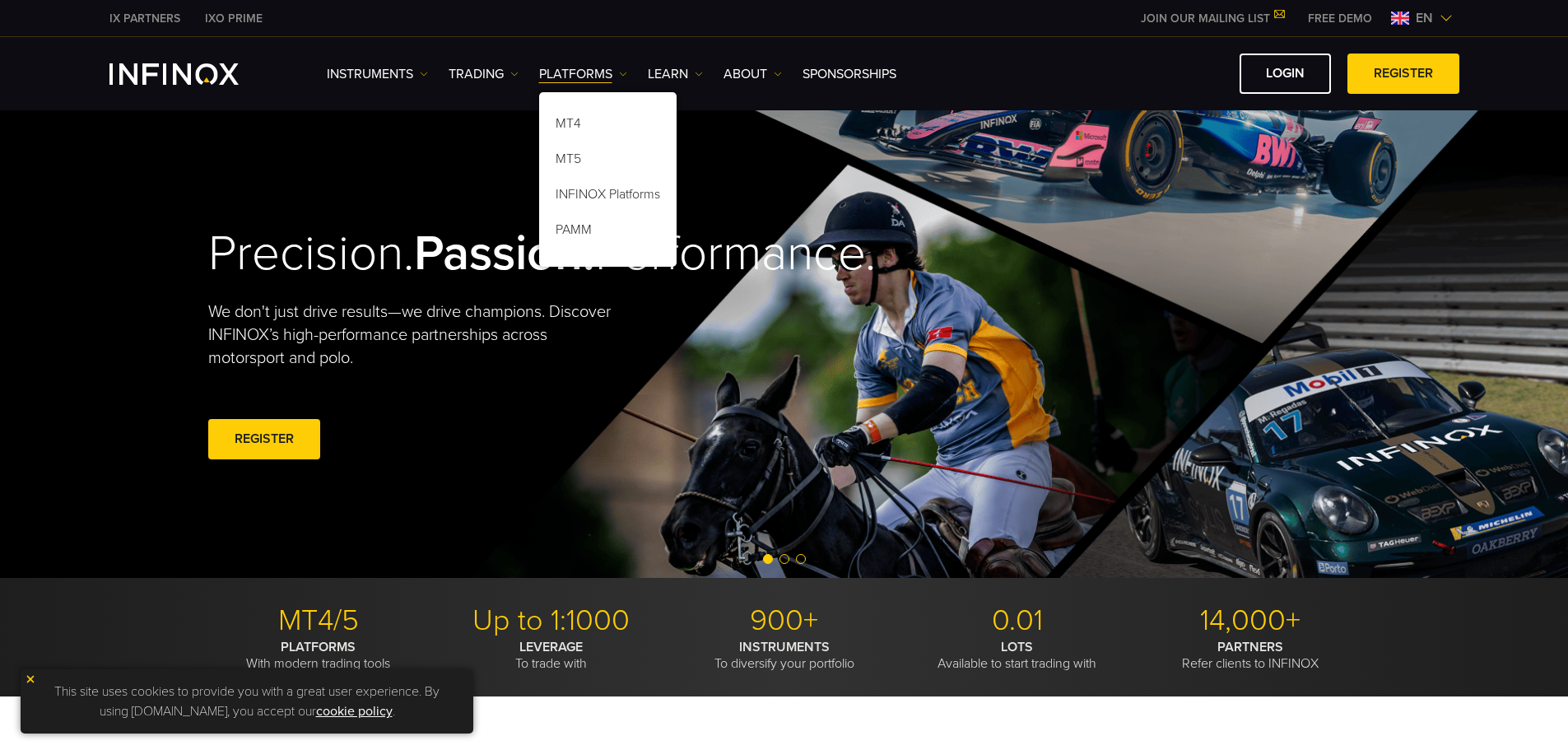
click at [133, 297] on video at bounding box center [784, 344] width 1568 height 467
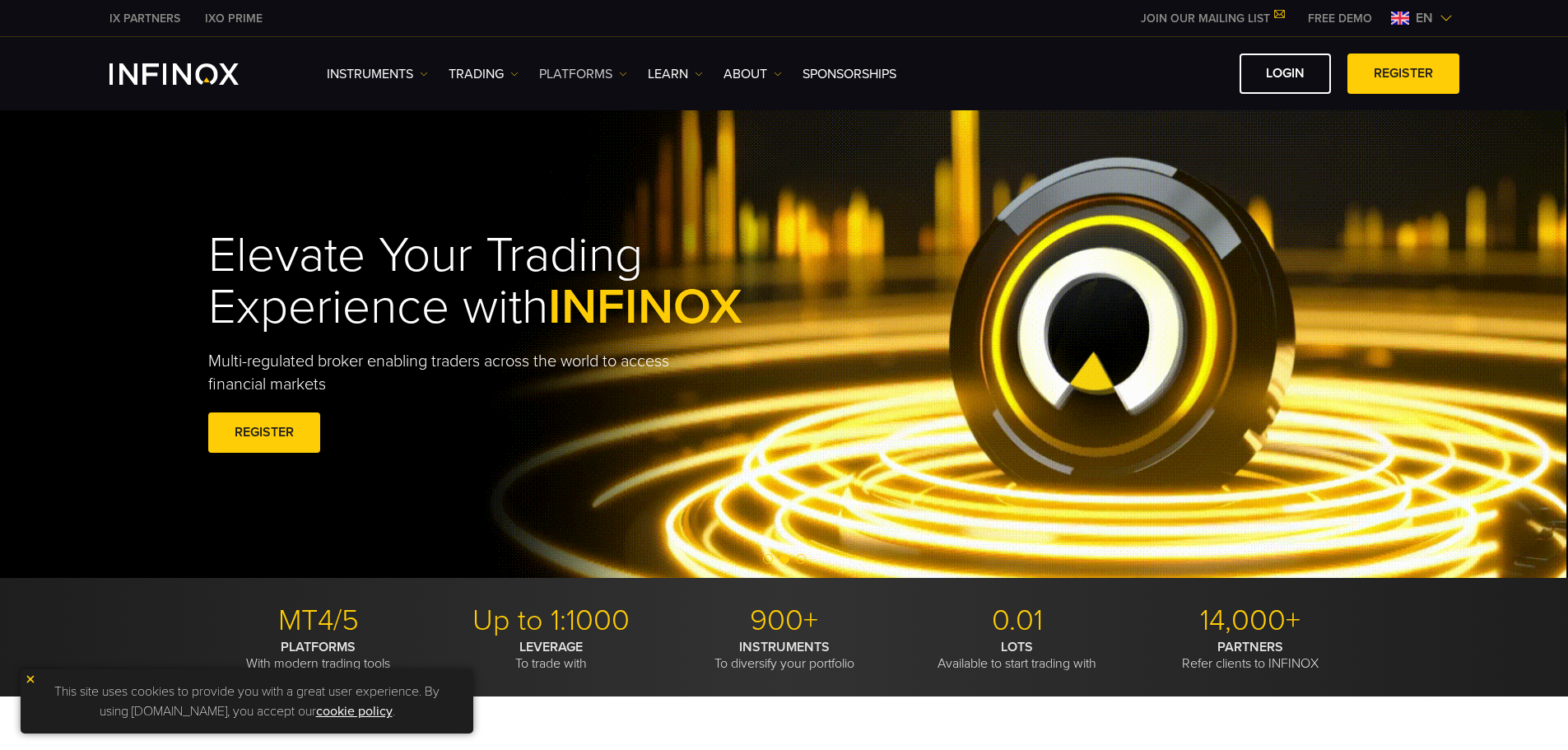
click at [589, 76] on link "PLATFORMS" at bounding box center [583, 74] width 88 height 20
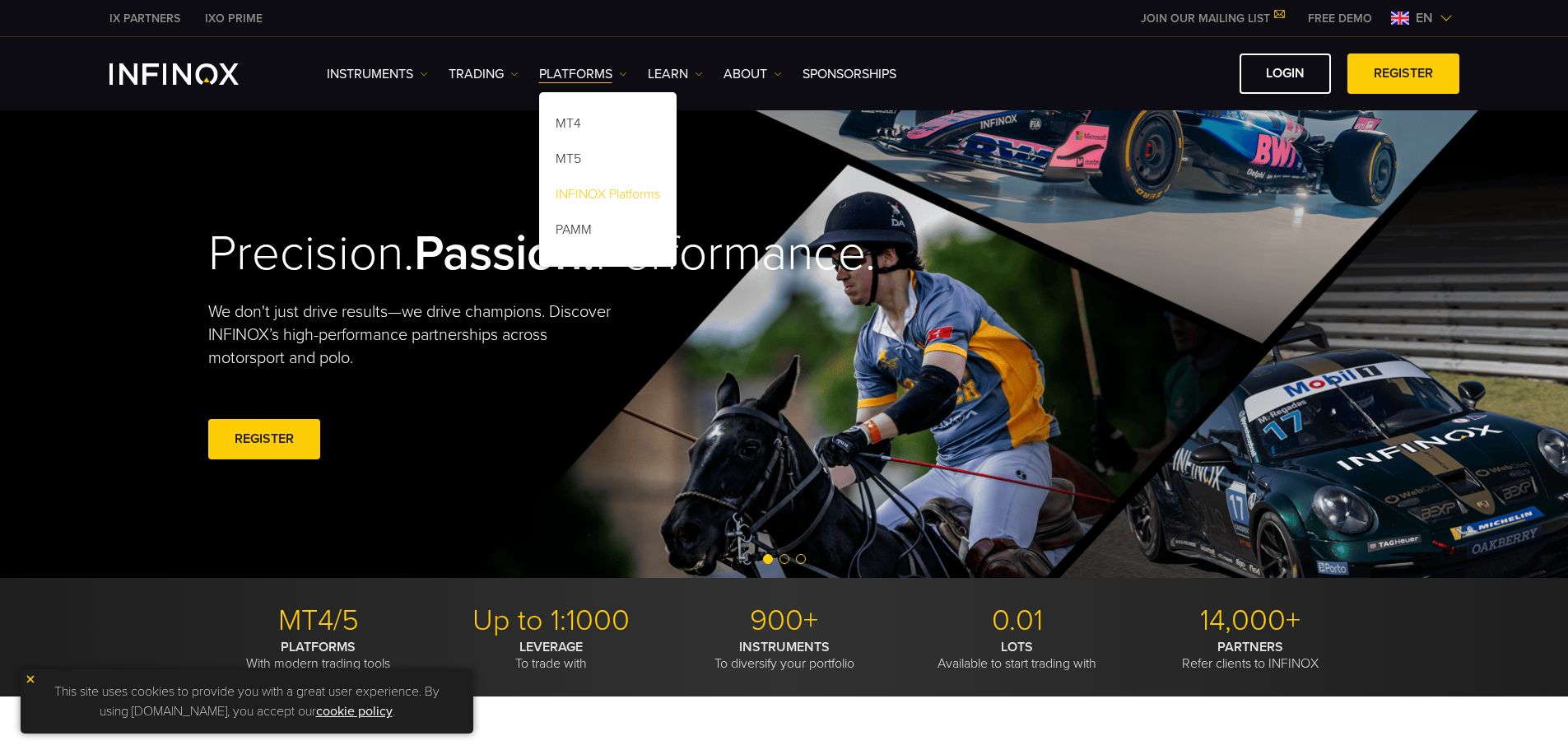
click at [602, 196] on link "INFINOX Platforms" at bounding box center [608, 197] width 138 height 36
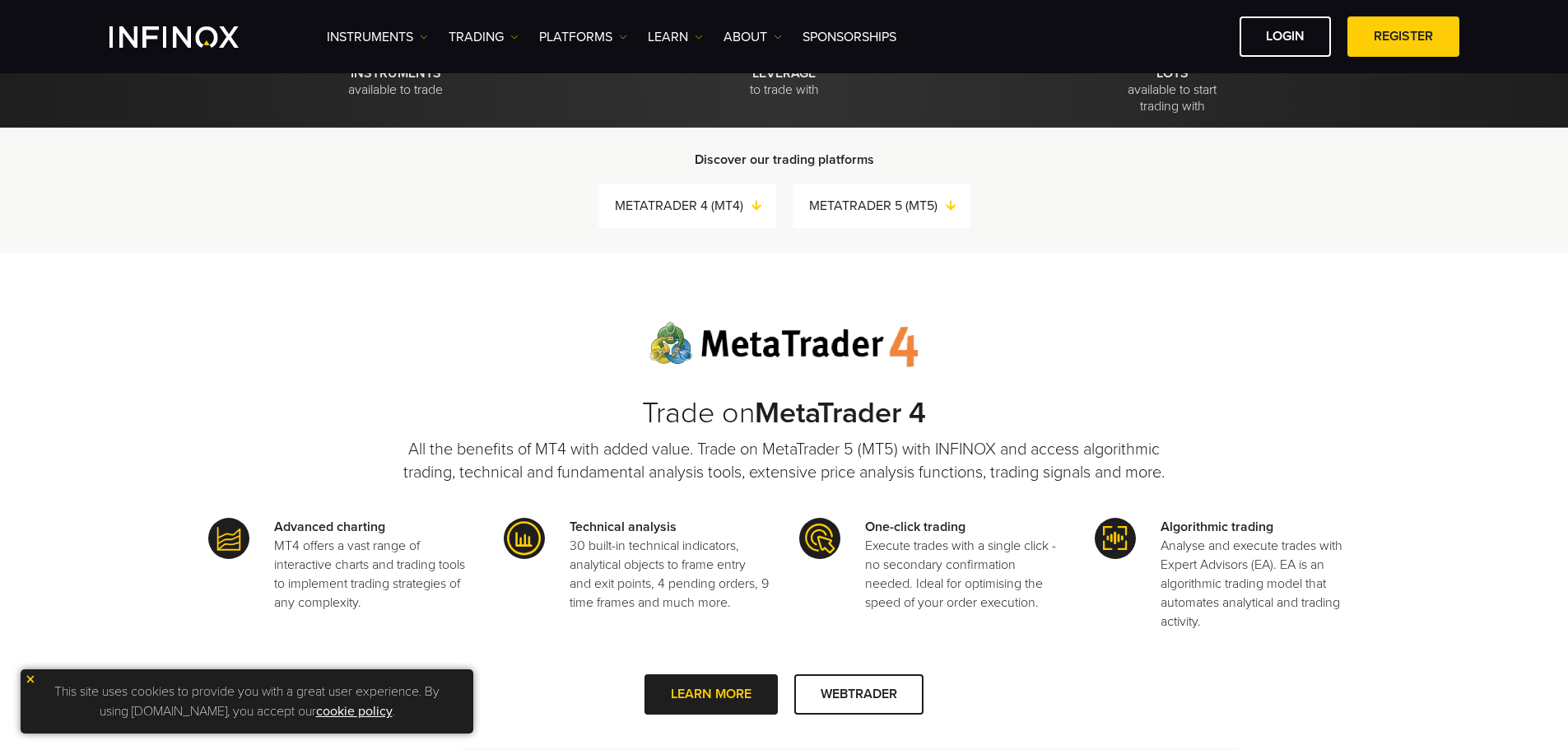
scroll to position [411, 0]
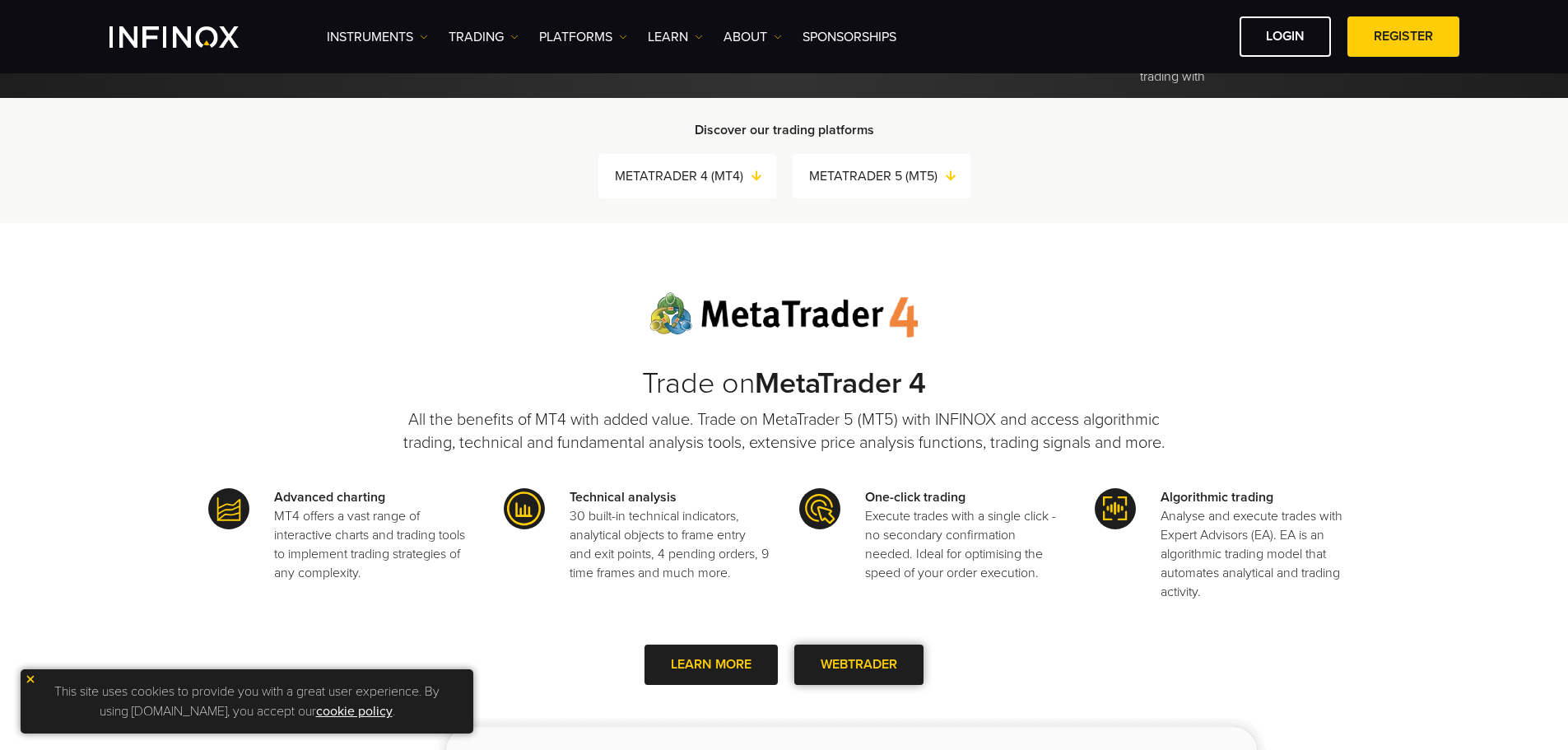
click at [859, 666] on span at bounding box center [859, 666] width 0 height 0
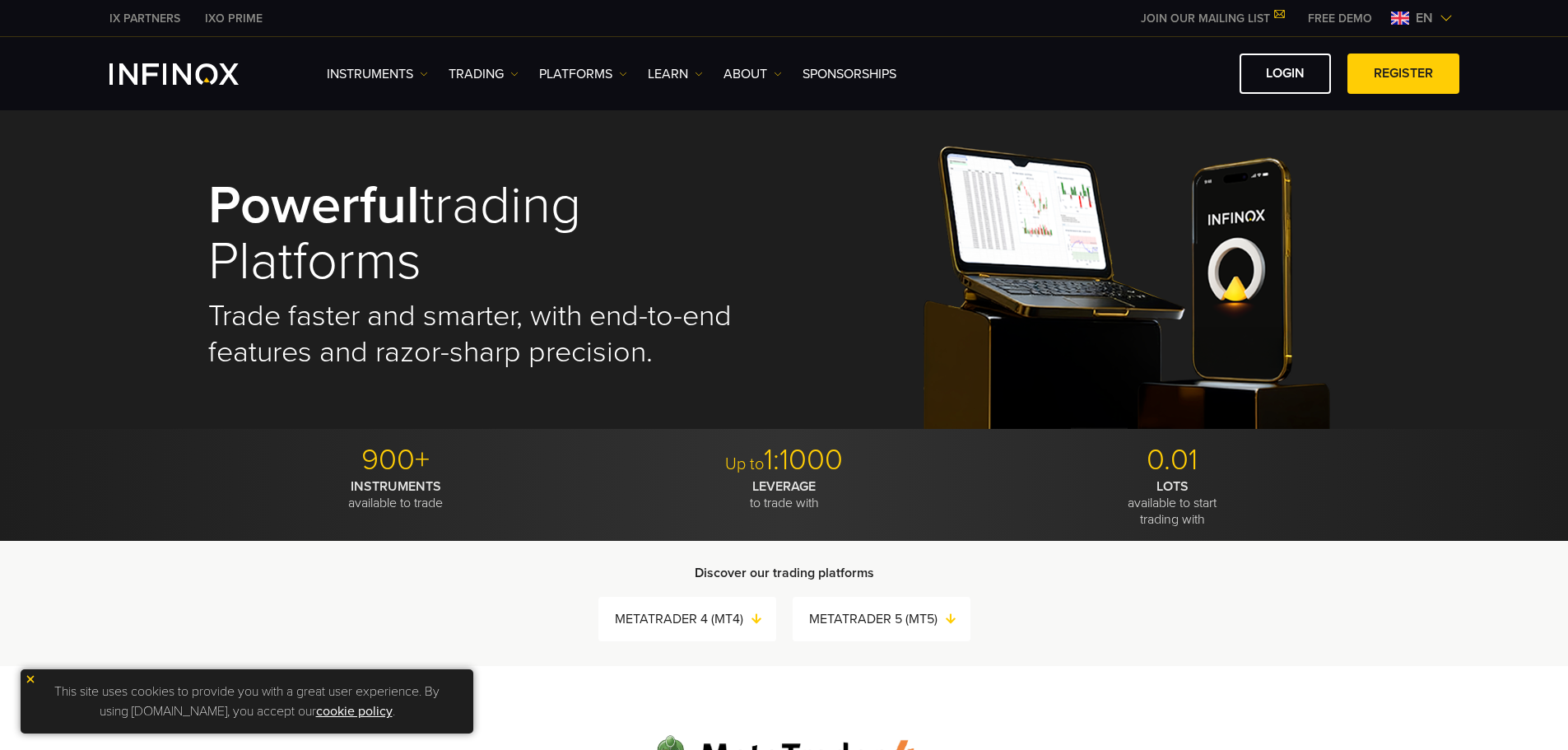
click at [624, 72] on img at bounding box center [623, 74] width 8 height 8
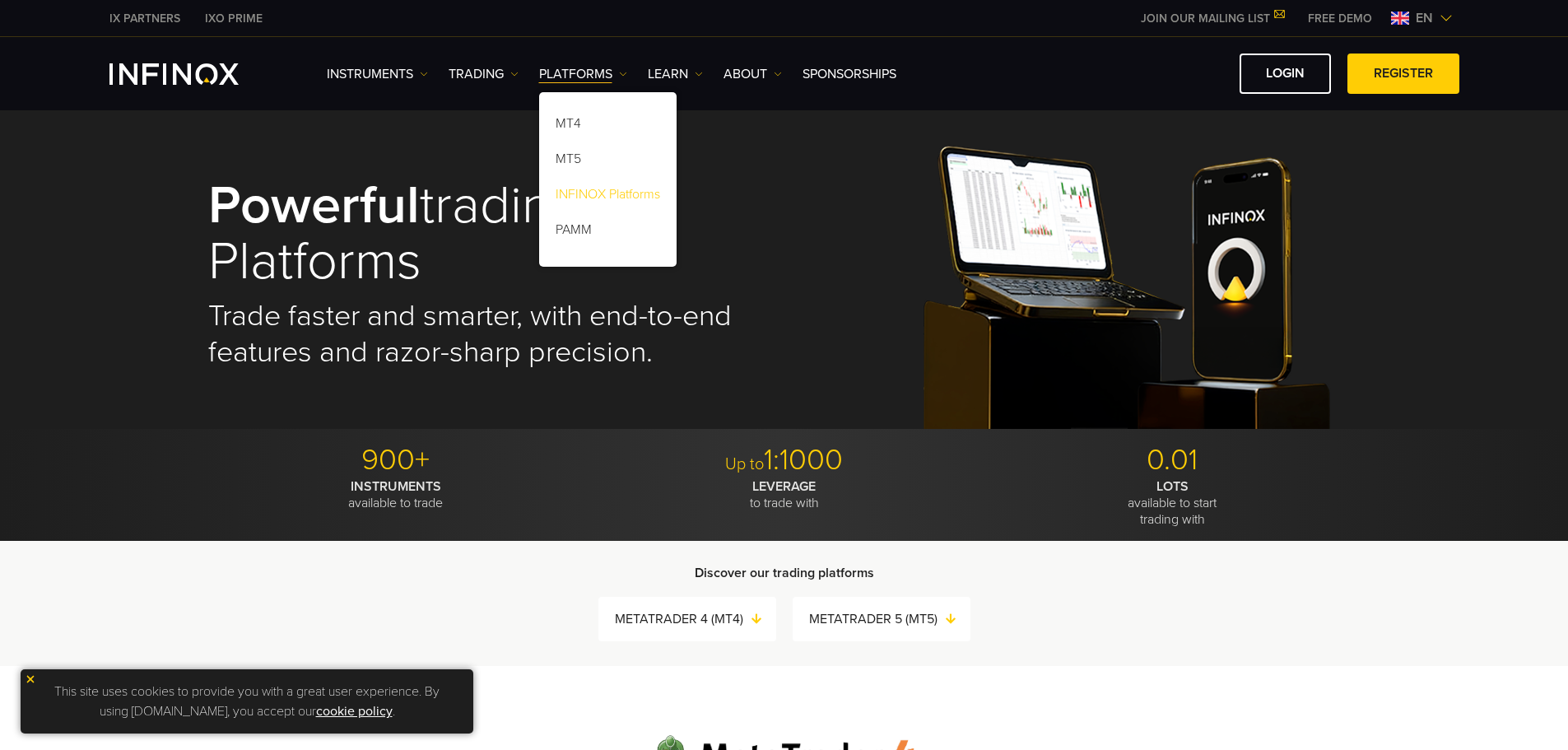
click at [616, 195] on link "INFINOX Platforms" at bounding box center [608, 197] width 138 height 36
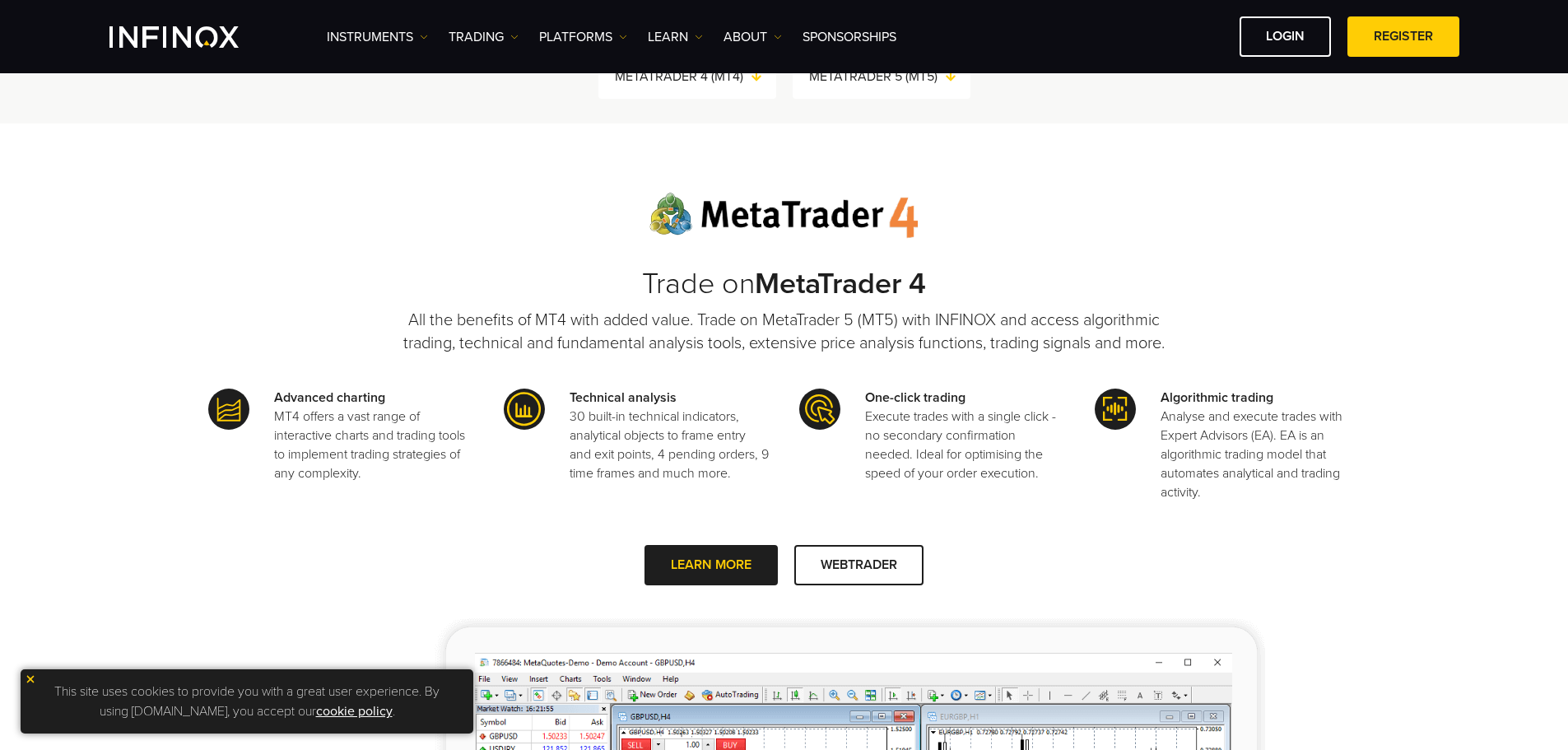
scroll to position [658, 0]
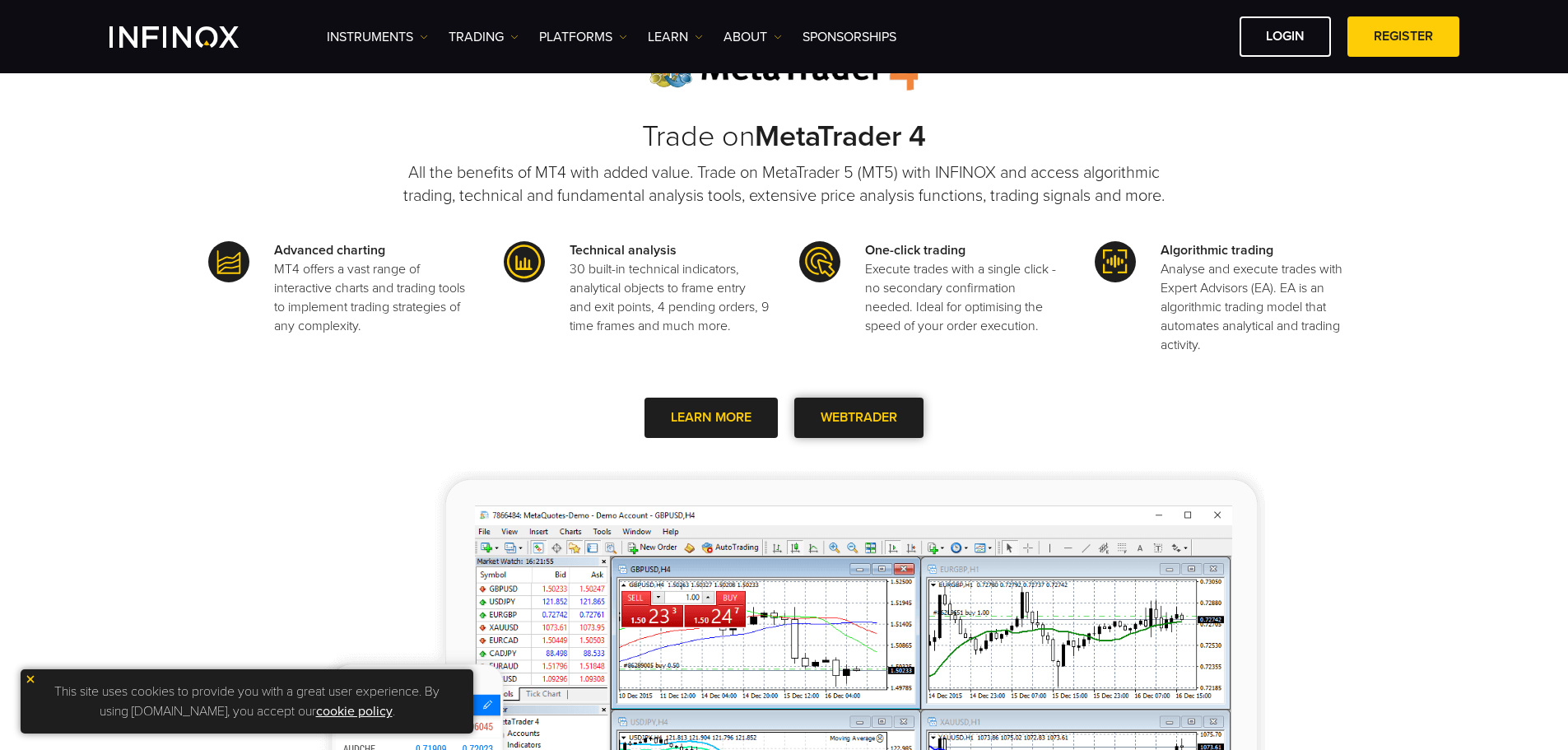
click at [887, 407] on link "WEBTRADER" at bounding box center [858, 417] width 129 height 40
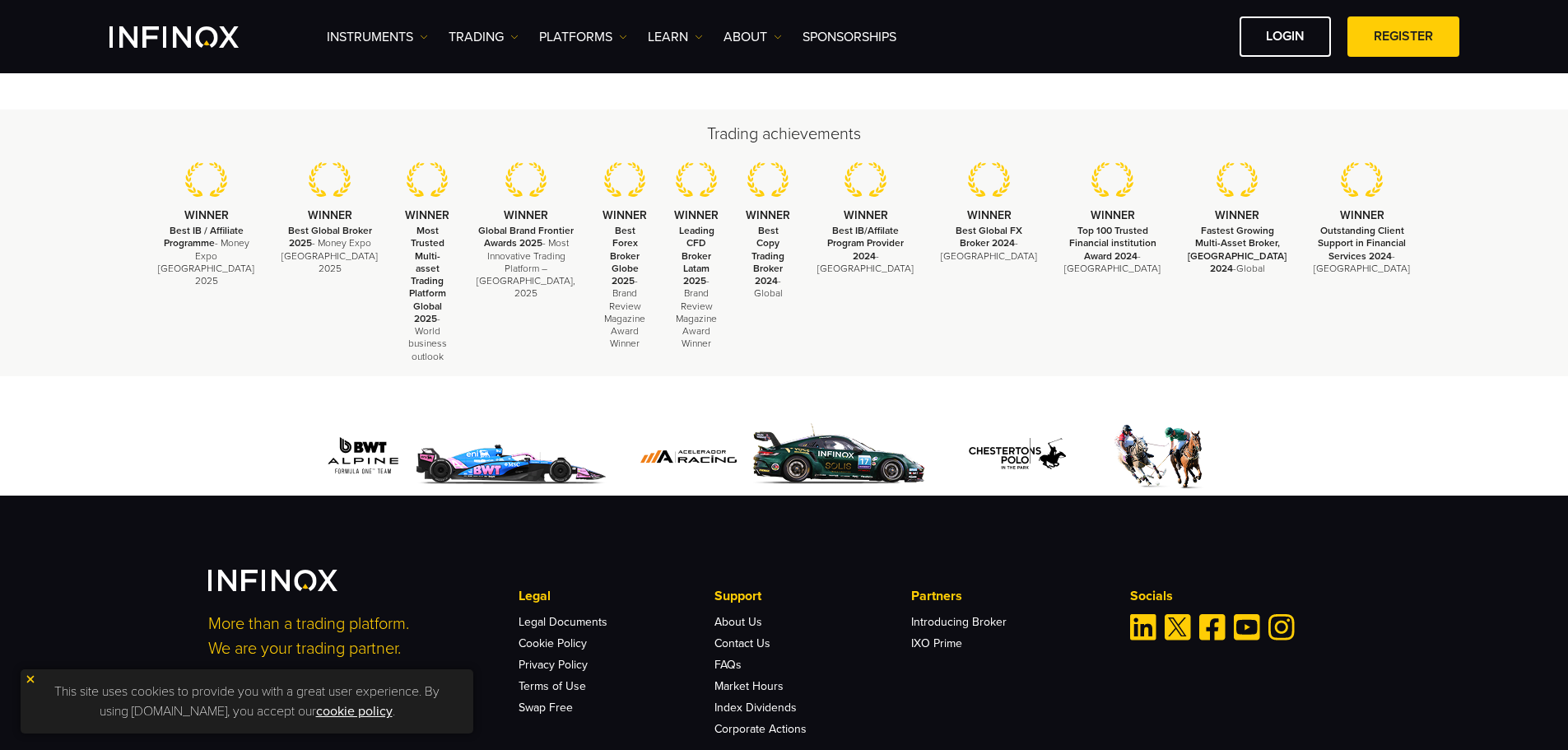
scroll to position [495, 0]
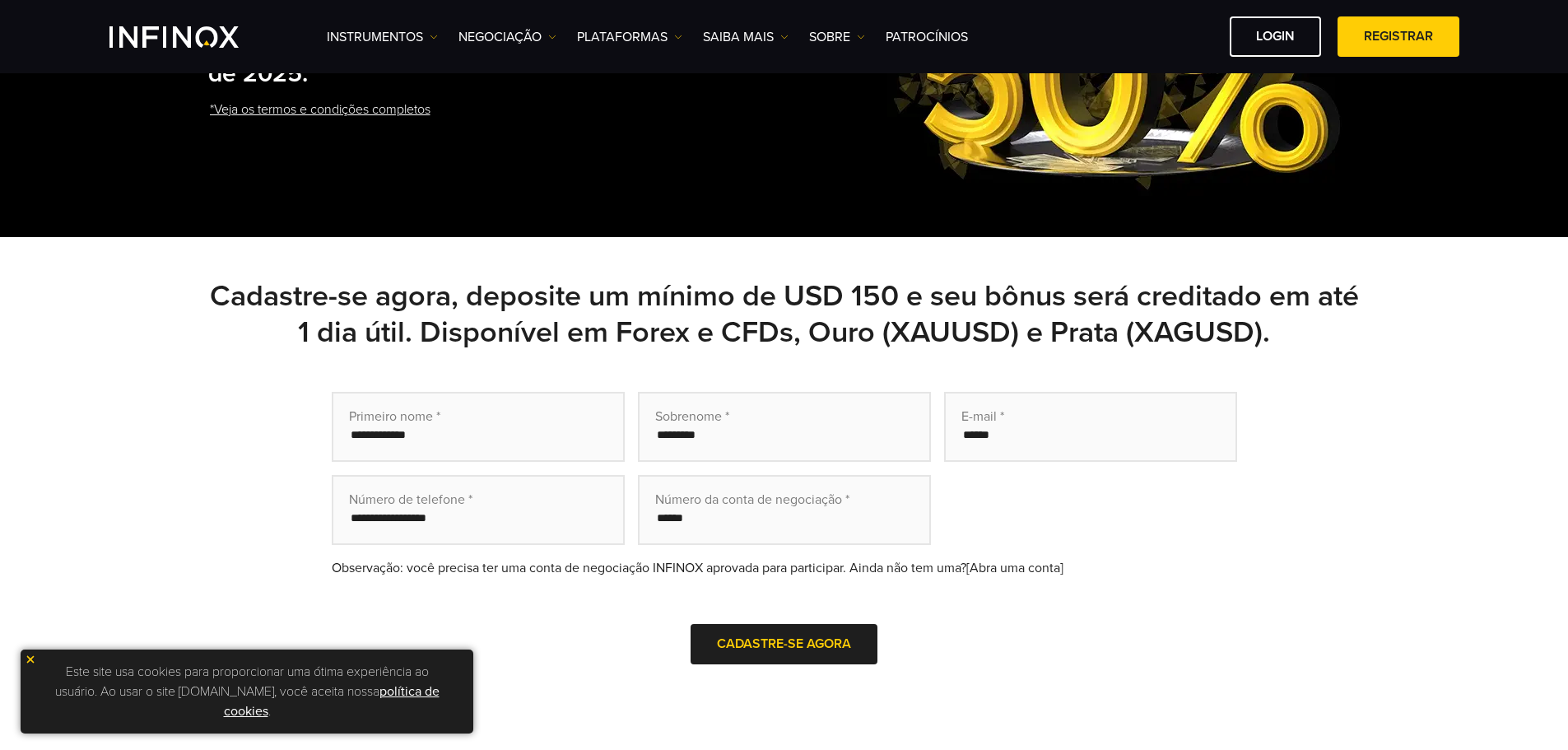
scroll to position [247, 0]
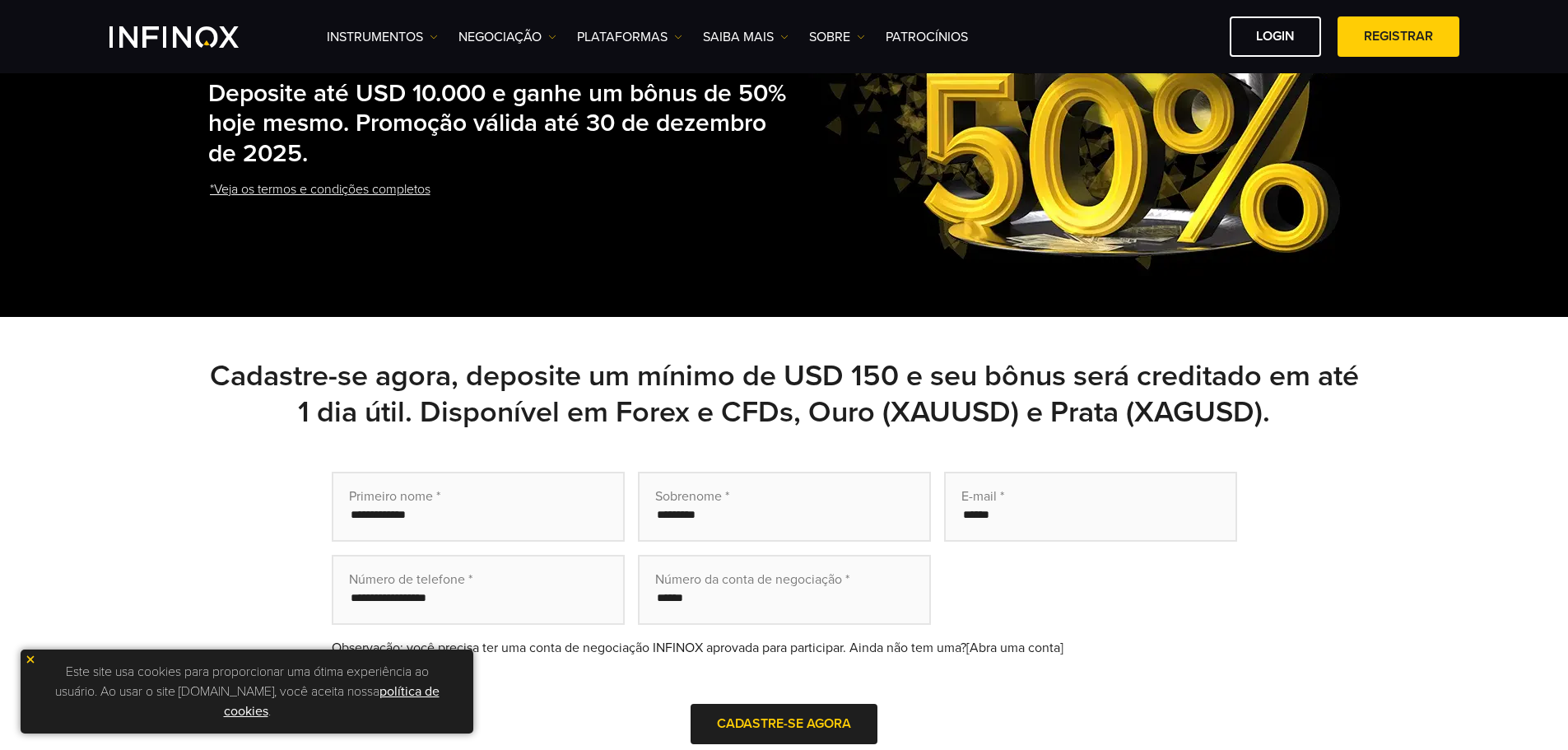
click at [349, 189] on link "*Veja os termos e condições completos" at bounding box center [320, 189] width 224 height 40
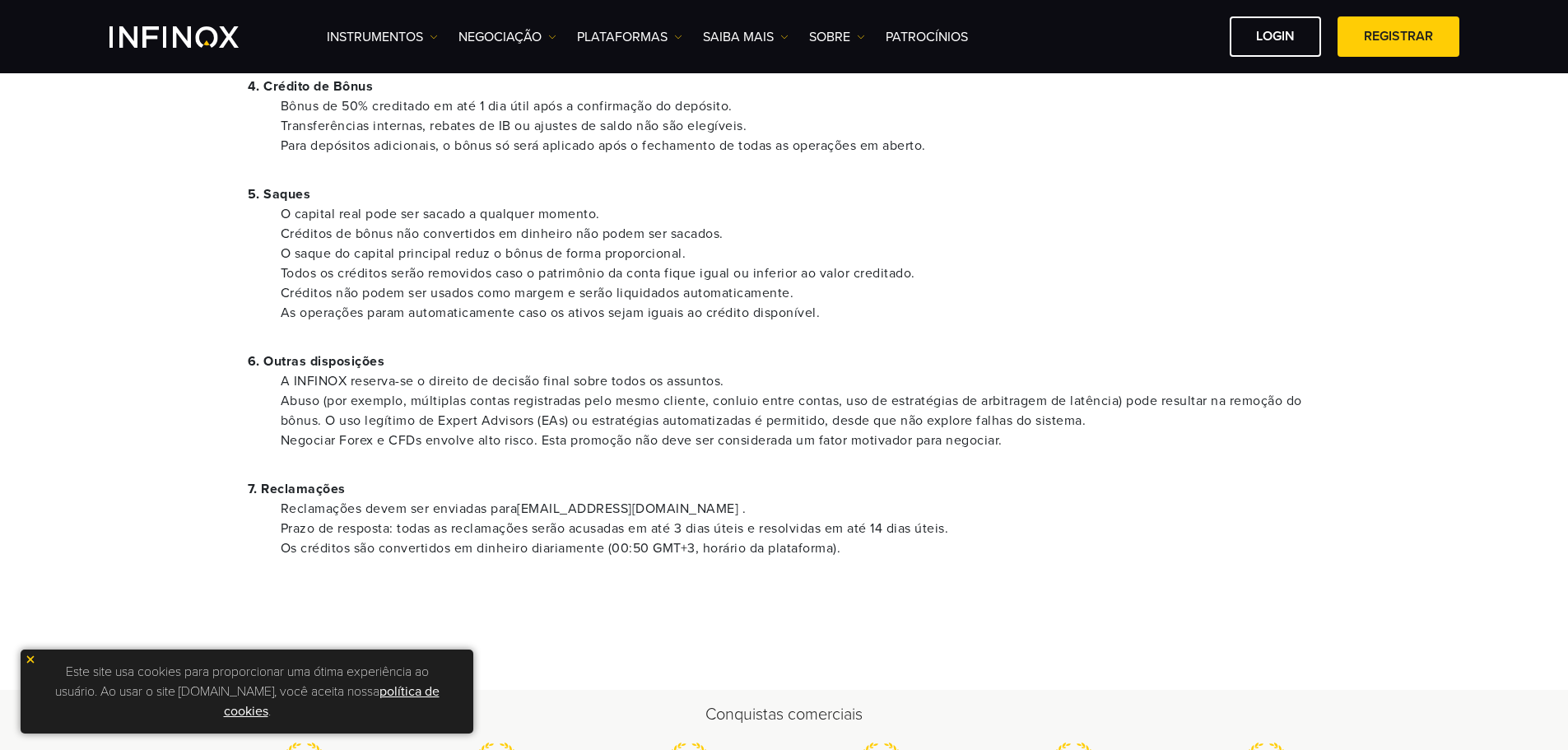
scroll to position [411, 0]
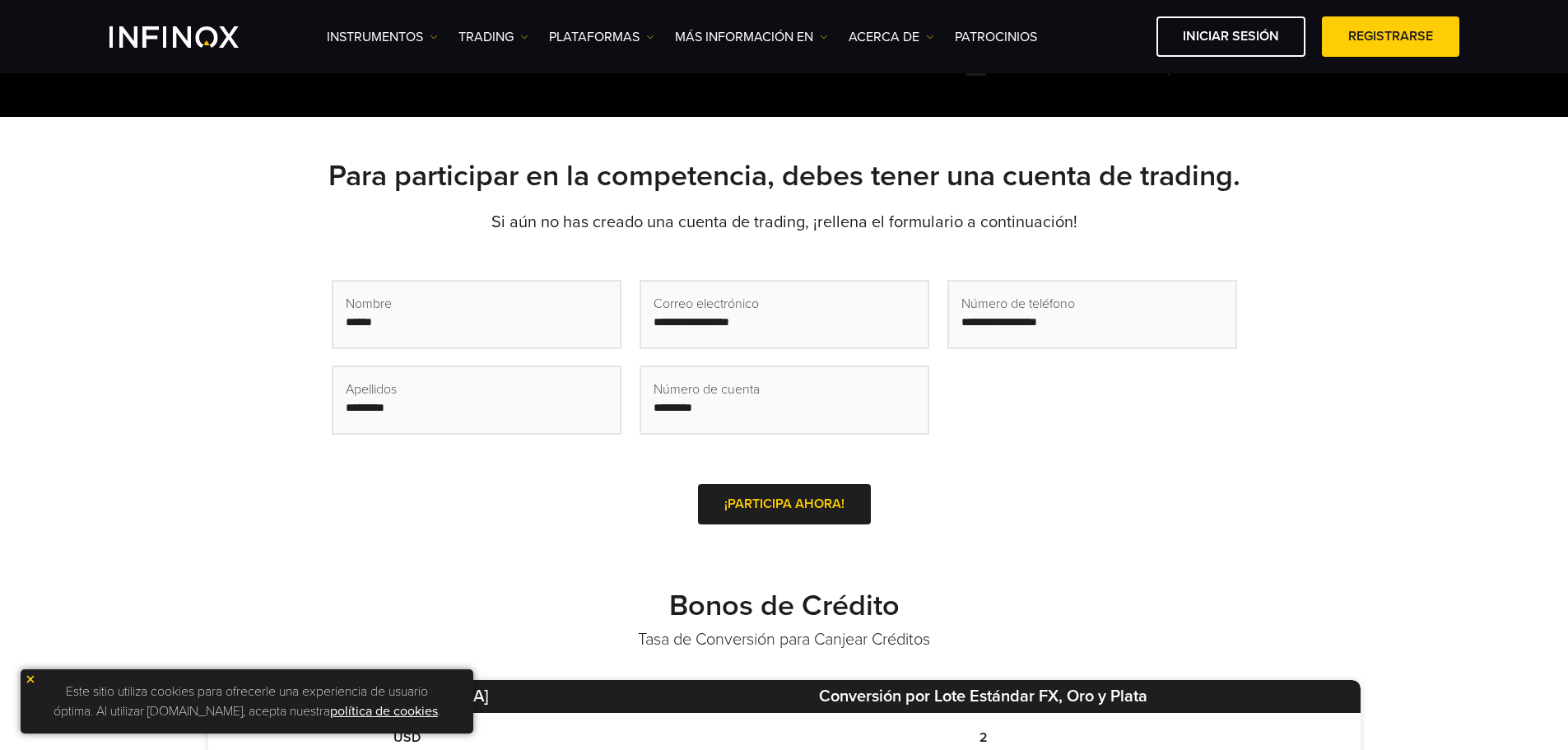
scroll to position [247, 0]
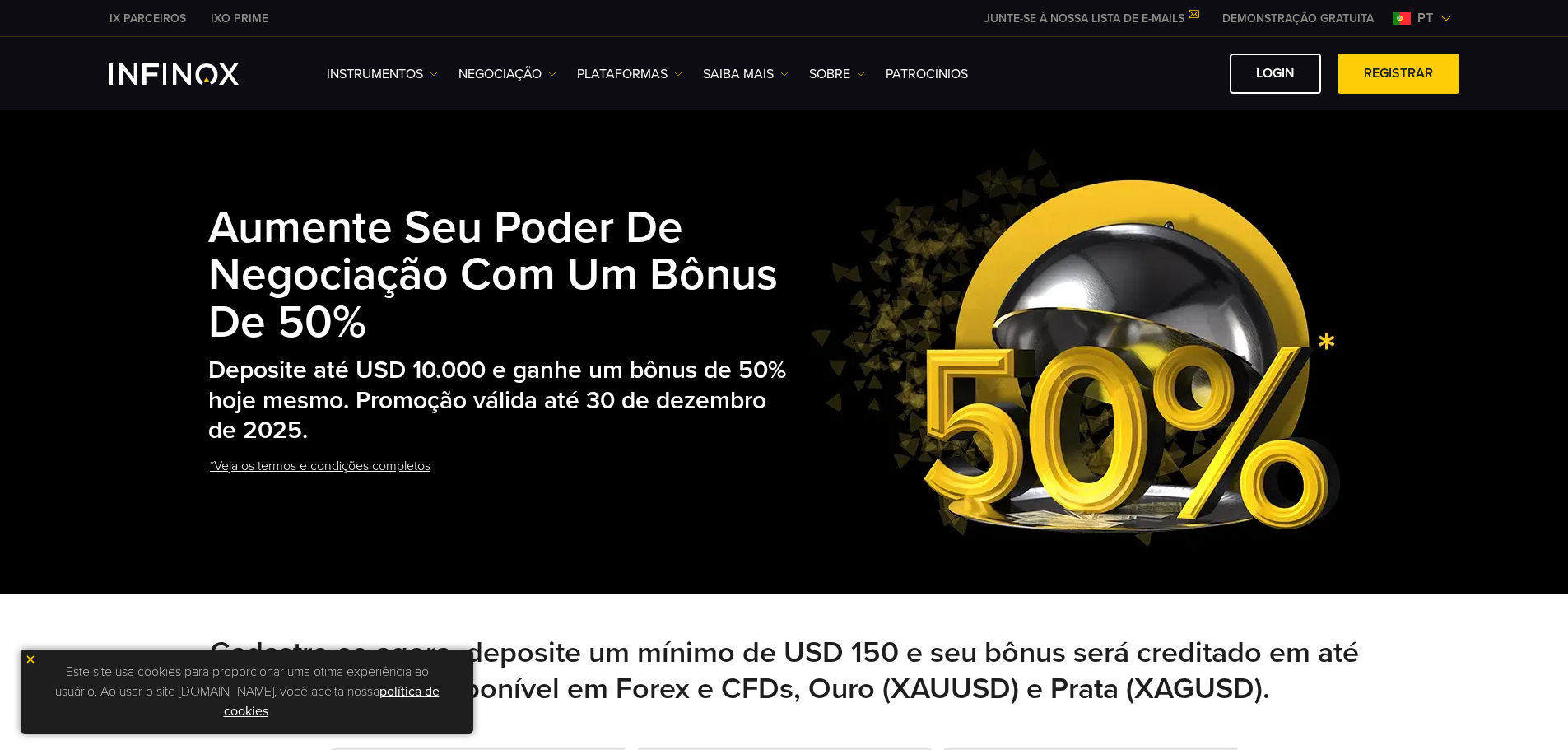
click at [267, 464] on link "*Veja os termos e condições completos" at bounding box center [320, 466] width 224 height 40
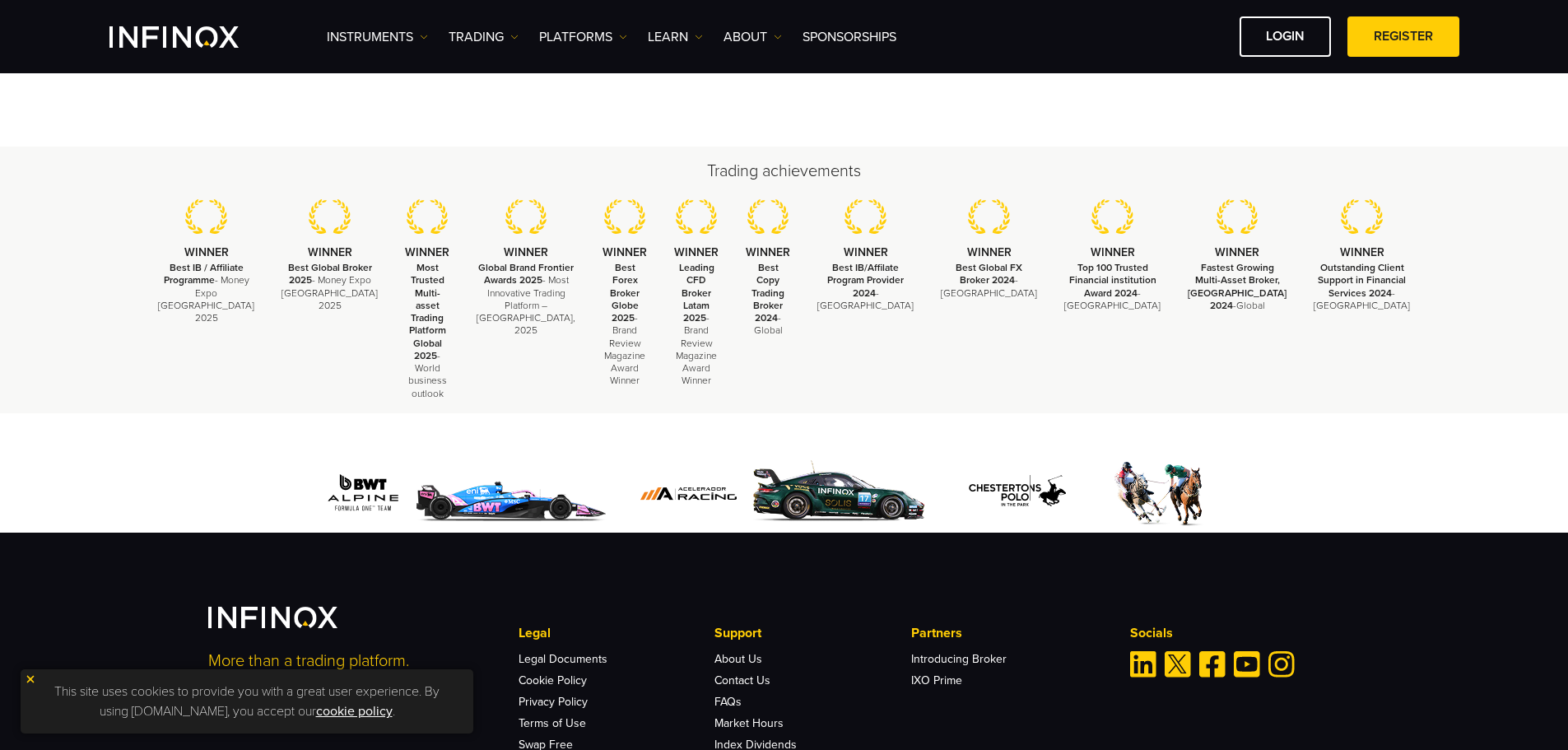
scroll to position [742, 0]
